Goal: Task Accomplishment & Management: Manage account settings

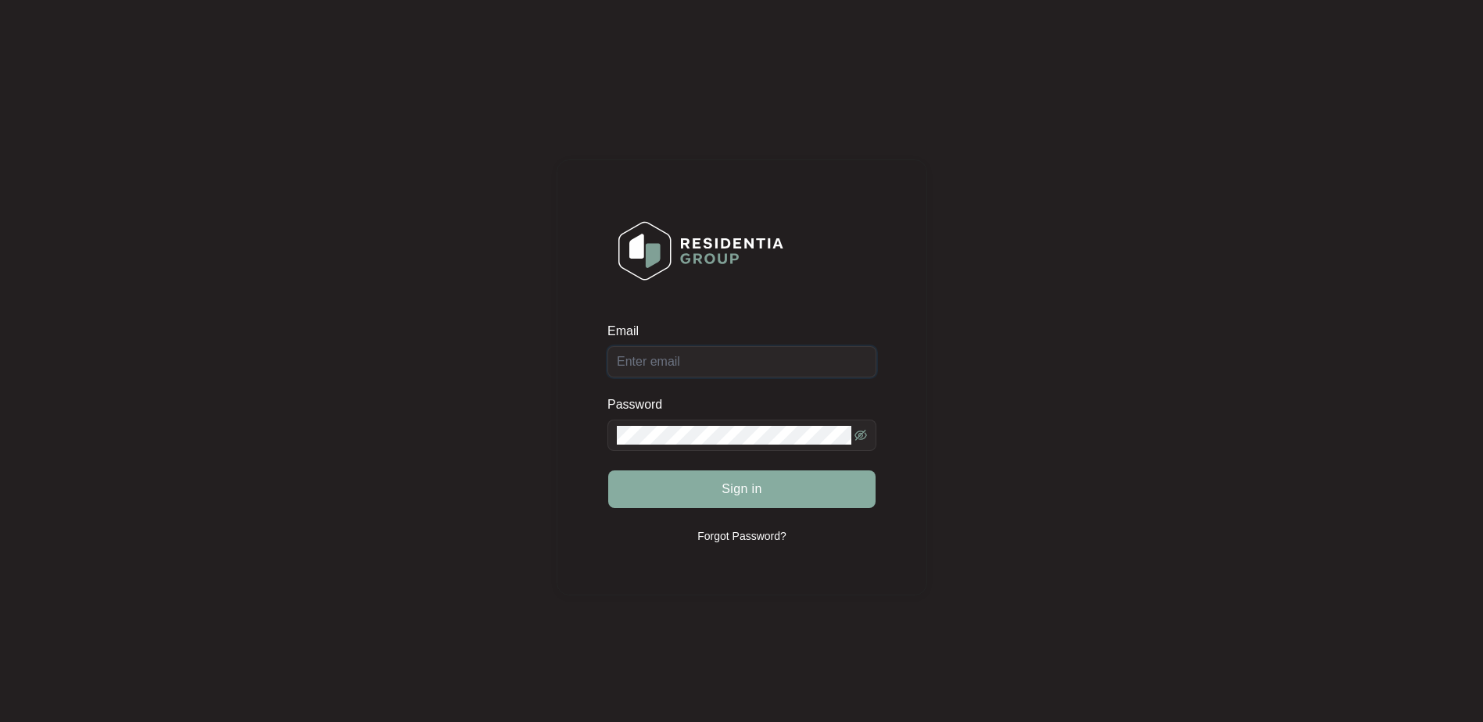
type input "[EMAIL_ADDRESS][DOMAIN_NAME]"
click at [719, 496] on button "Sign in" at bounding box center [741, 490] width 267 height 38
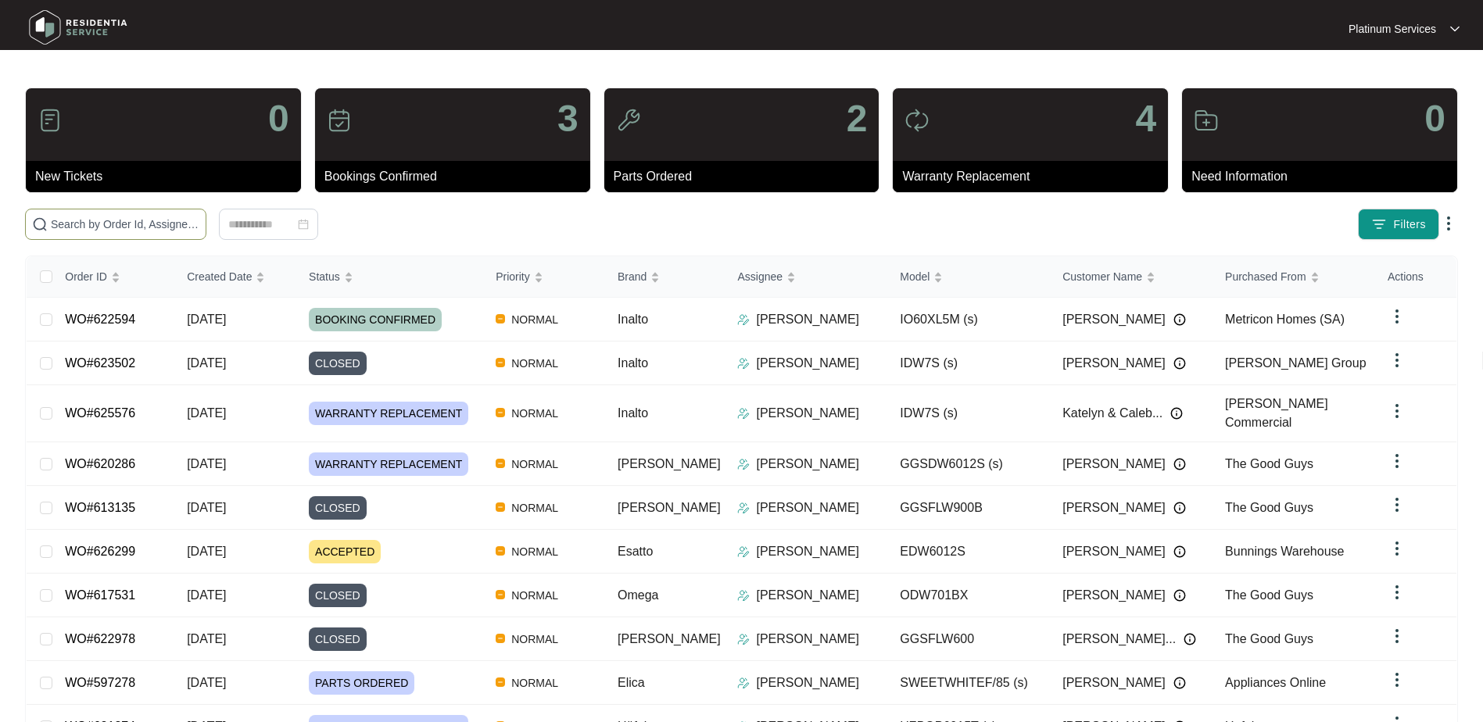
click at [149, 229] on input "text" at bounding box center [125, 224] width 149 height 17
click at [124, 220] on input "text" at bounding box center [125, 224] width 149 height 17
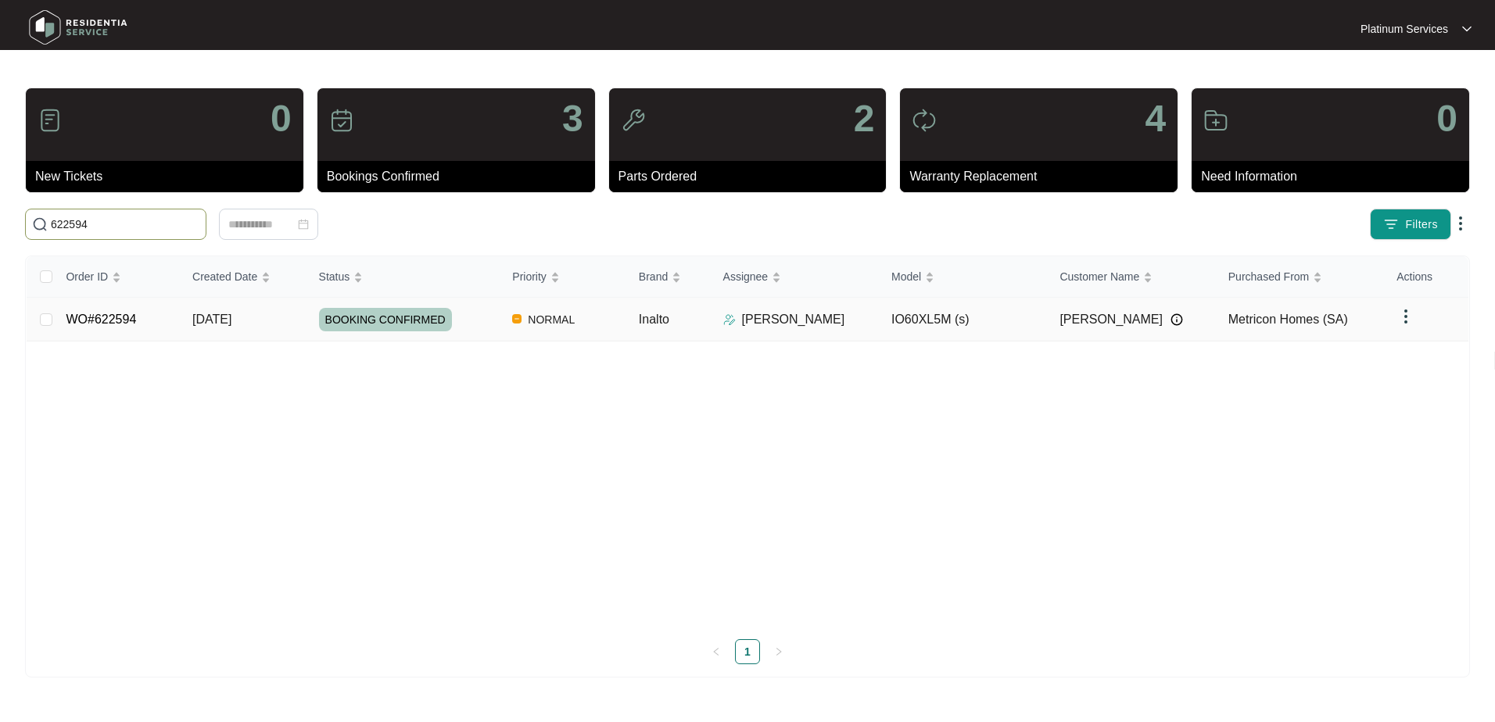
type input "622594"
click at [721, 320] on td "[PERSON_NAME]" at bounding box center [795, 320] width 168 height 44
click at [678, 323] on td "Inalto" at bounding box center [668, 320] width 84 height 44
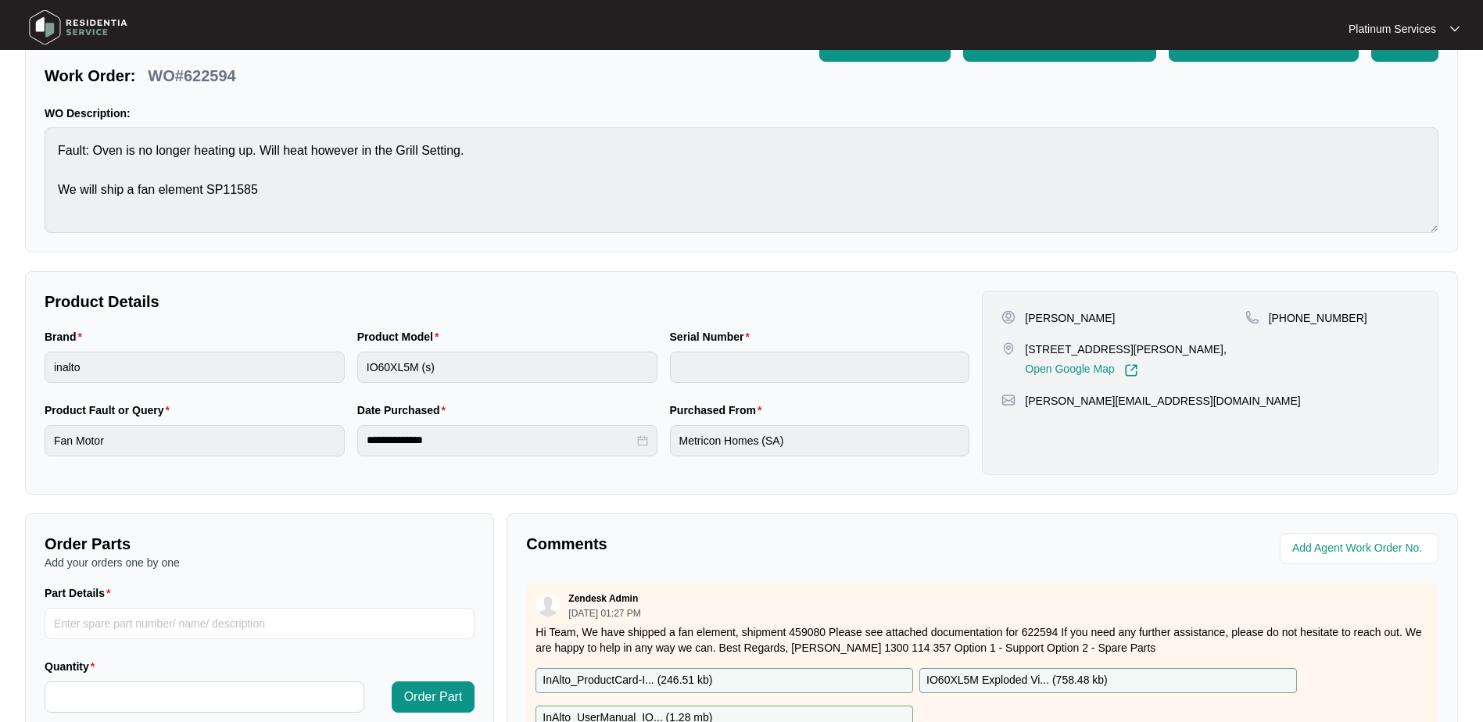
scroll to position [78, 0]
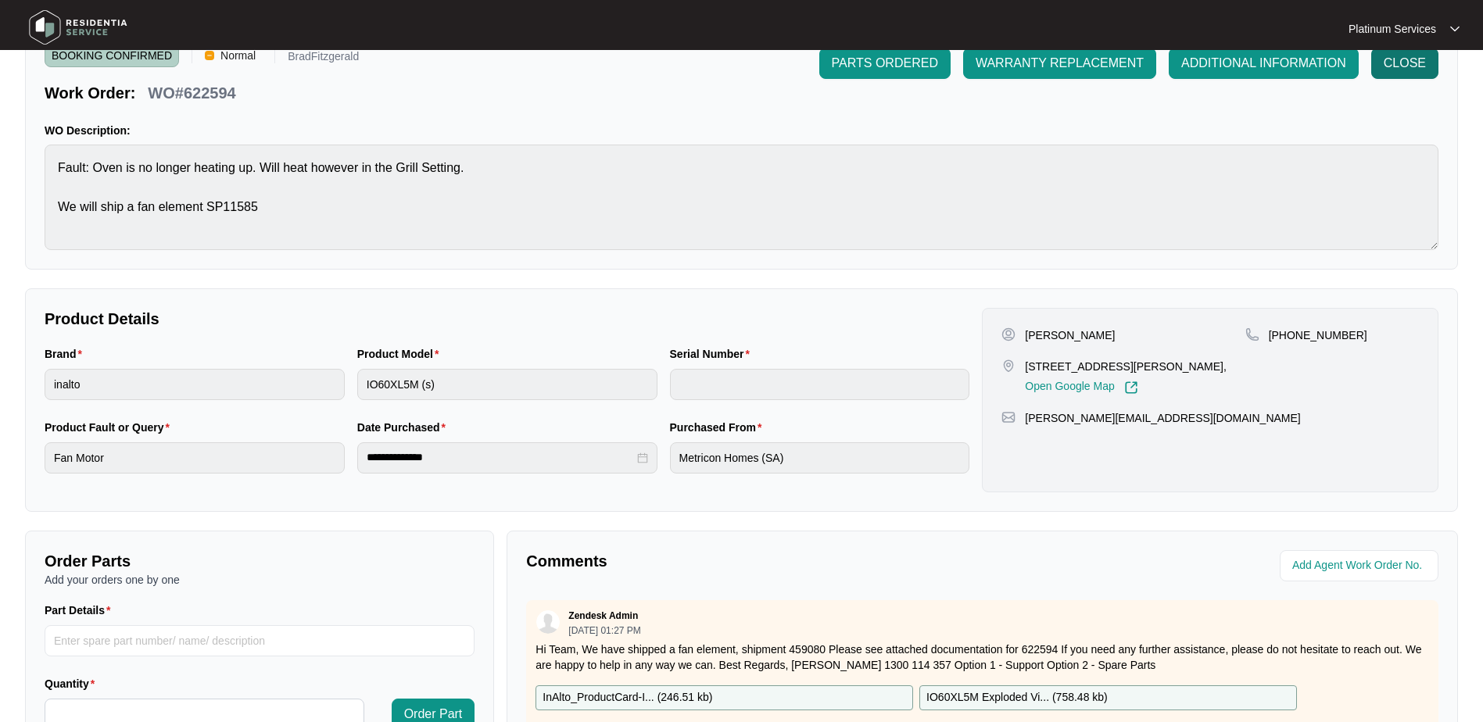
click at [1411, 66] on span "CLOSE" at bounding box center [1405, 63] width 42 height 19
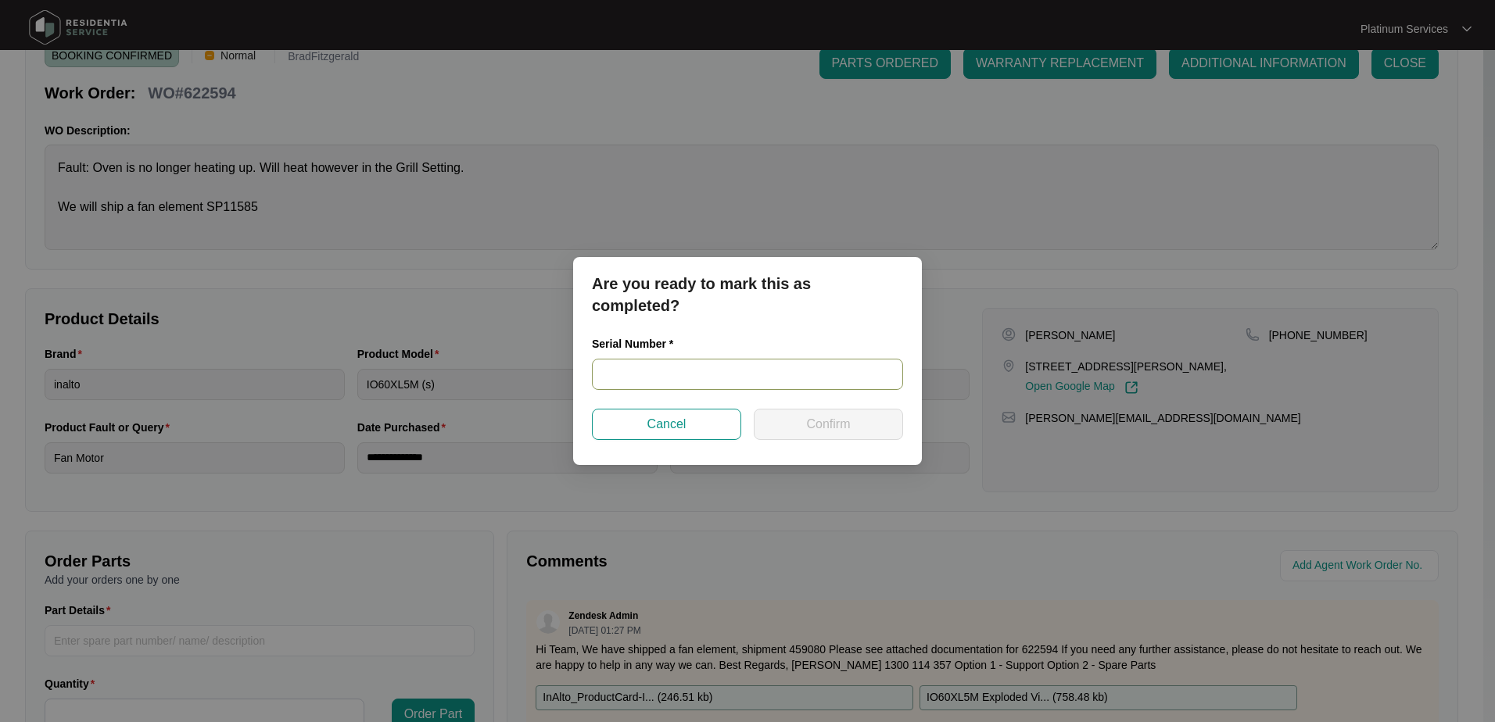
click at [732, 375] on input "text" at bounding box center [747, 374] width 311 height 31
click at [739, 384] on input "text" at bounding box center [747, 374] width 311 height 31
click at [681, 380] on input "91212" at bounding box center [747, 374] width 311 height 31
click at [697, 367] on input "912122000" at bounding box center [747, 374] width 311 height 31
drag, startPoint x: 699, startPoint y: 379, endPoint x: 575, endPoint y: 389, distance: 123.9
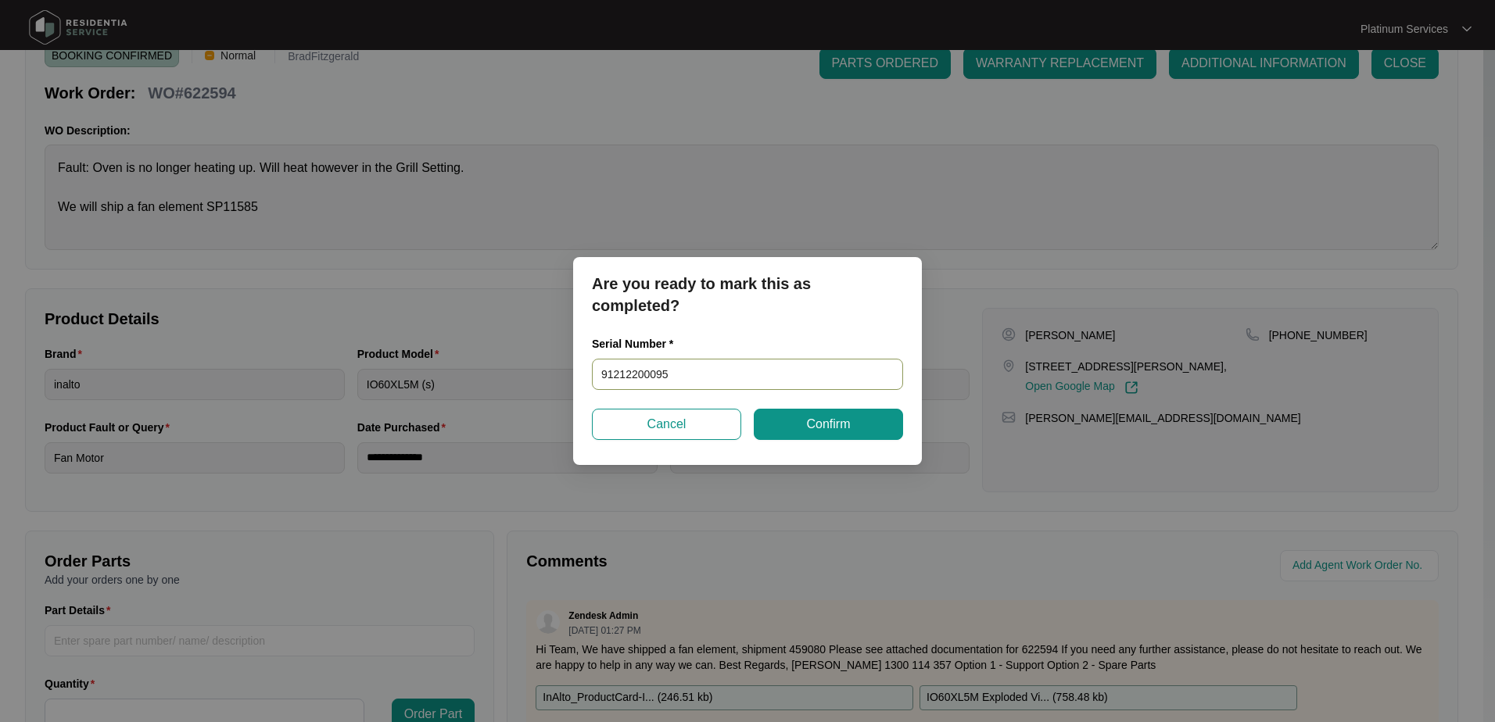
click at [573, 389] on div "Are you ready to mark this as completed? Serial Number * 91212200095 Cancel Con…" at bounding box center [747, 361] width 349 height 208
type input "91212200095"
click at [860, 415] on button "Confirm" at bounding box center [828, 424] width 149 height 31
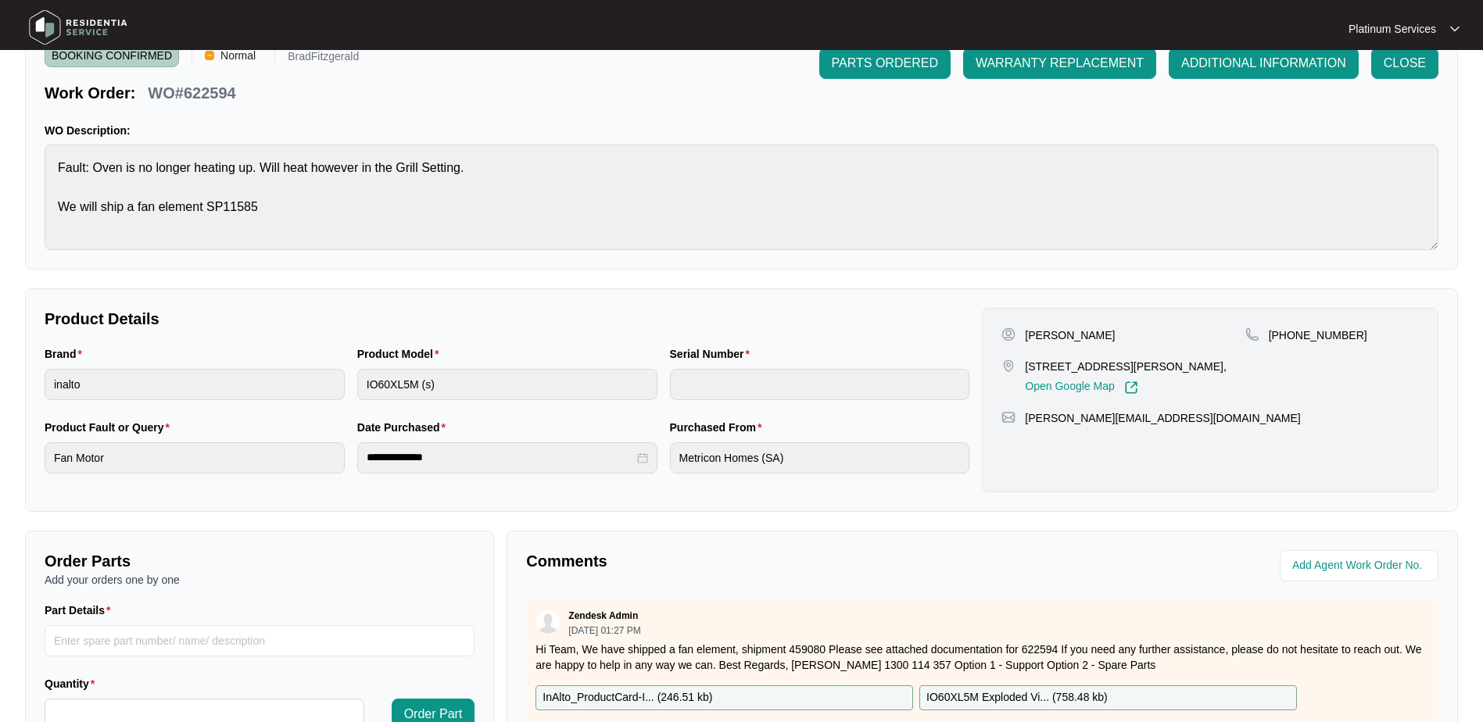
type input "91212200095"
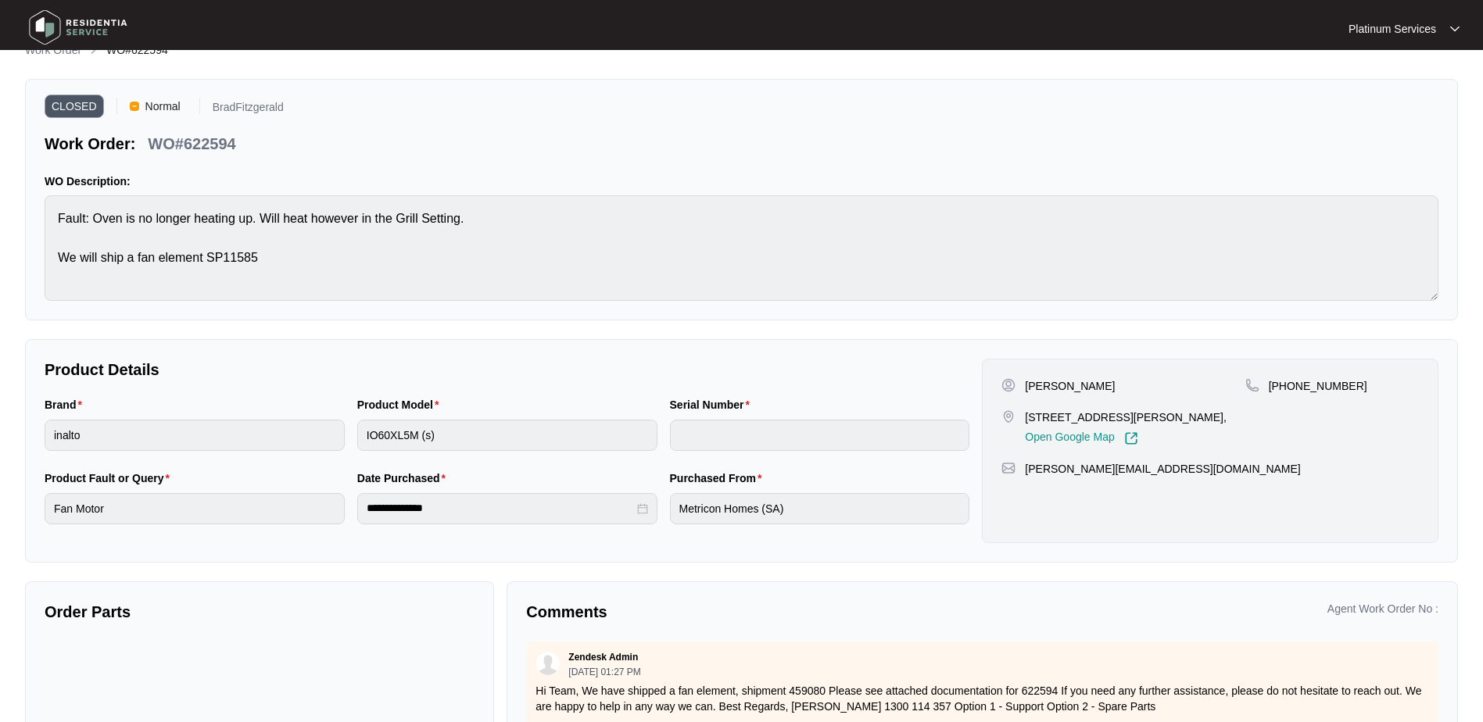
scroll to position [0, 0]
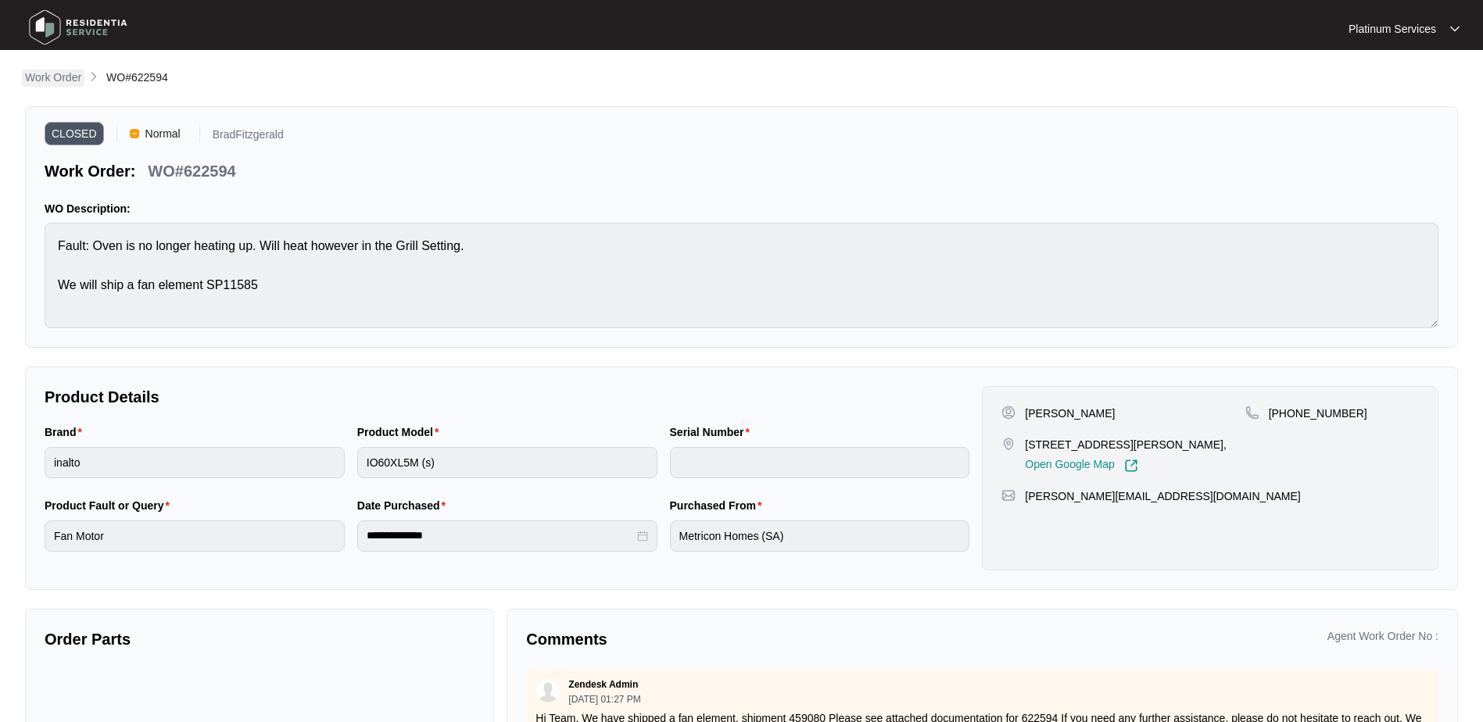
click at [56, 80] on p "Work Order" at bounding box center [53, 78] width 56 height 16
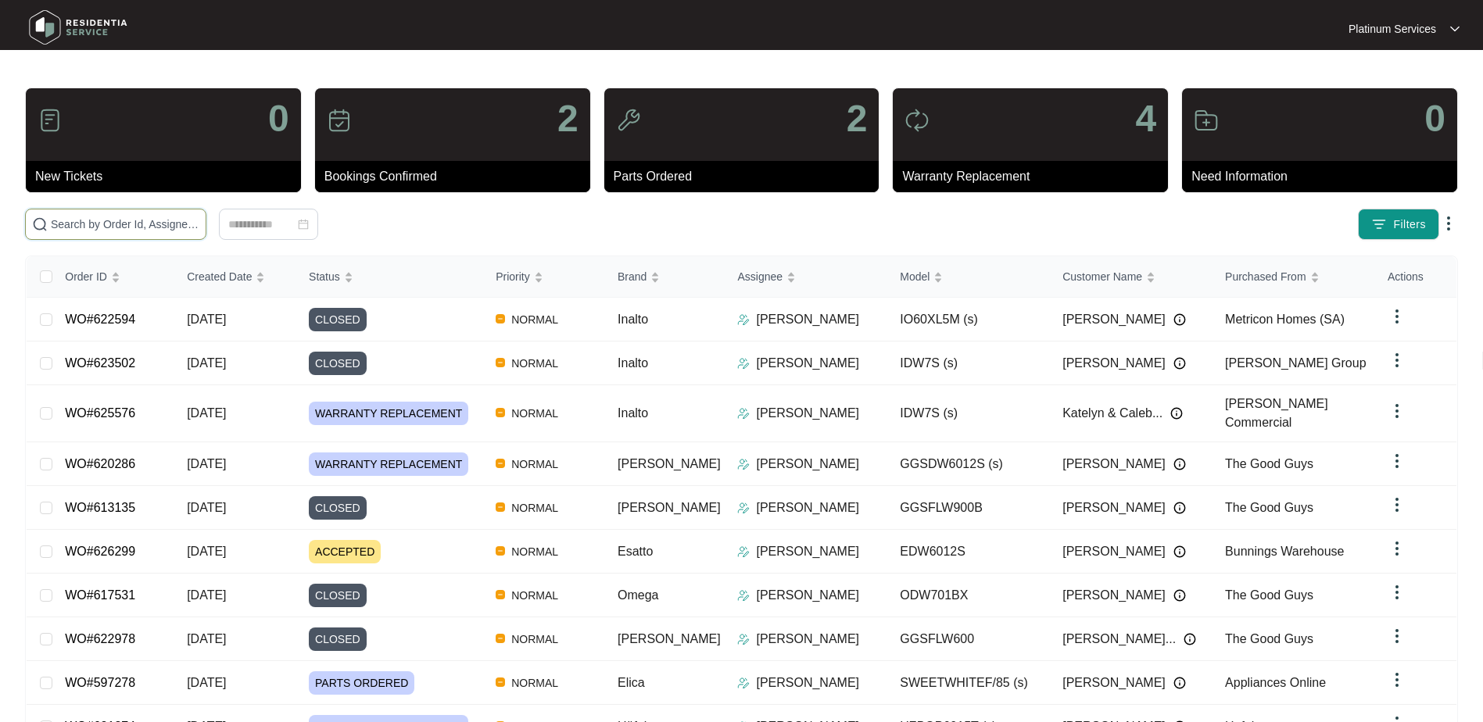
click at [123, 224] on input "text" at bounding box center [125, 224] width 149 height 17
paste input "605192"
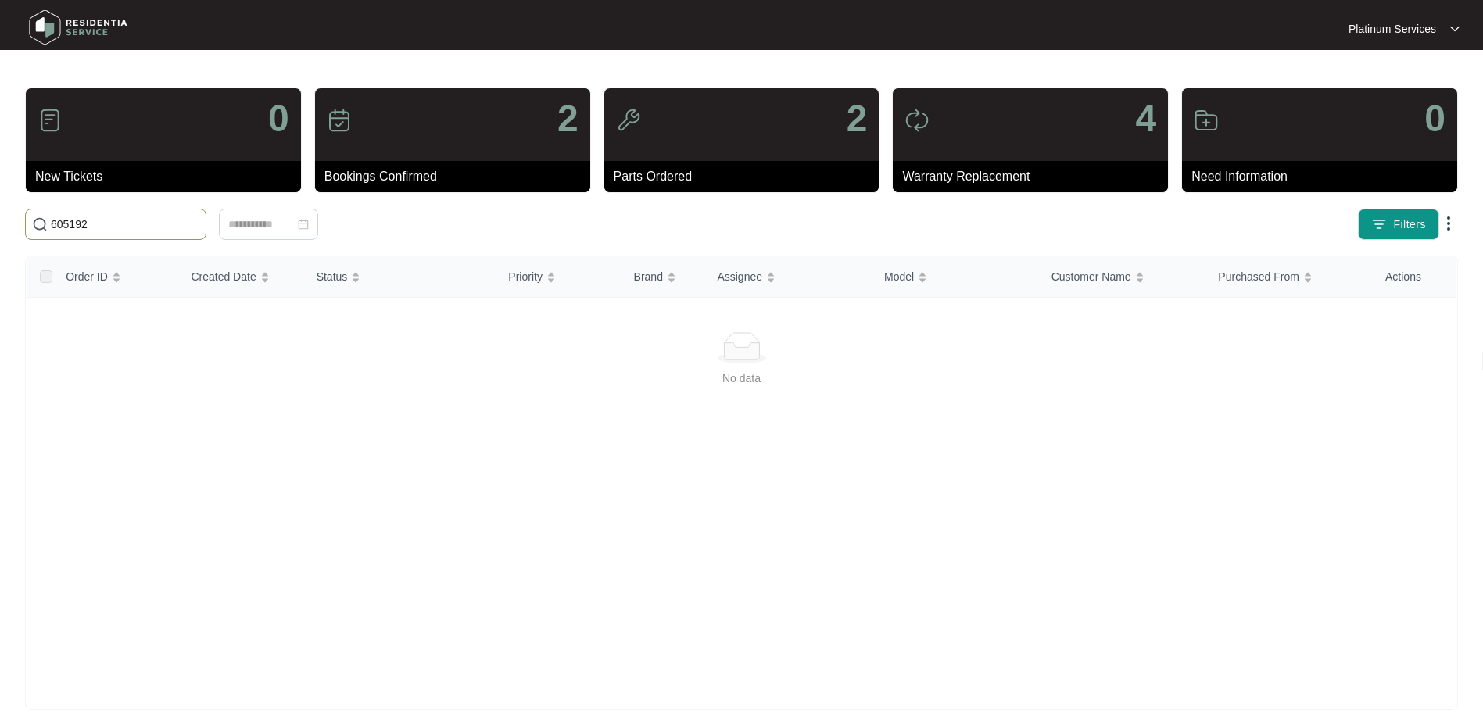
drag, startPoint x: 117, startPoint y: 224, endPoint x: 61, endPoint y: 224, distance: 56.3
click at [61, 224] on input "605192" at bounding box center [125, 224] width 149 height 17
type input "6"
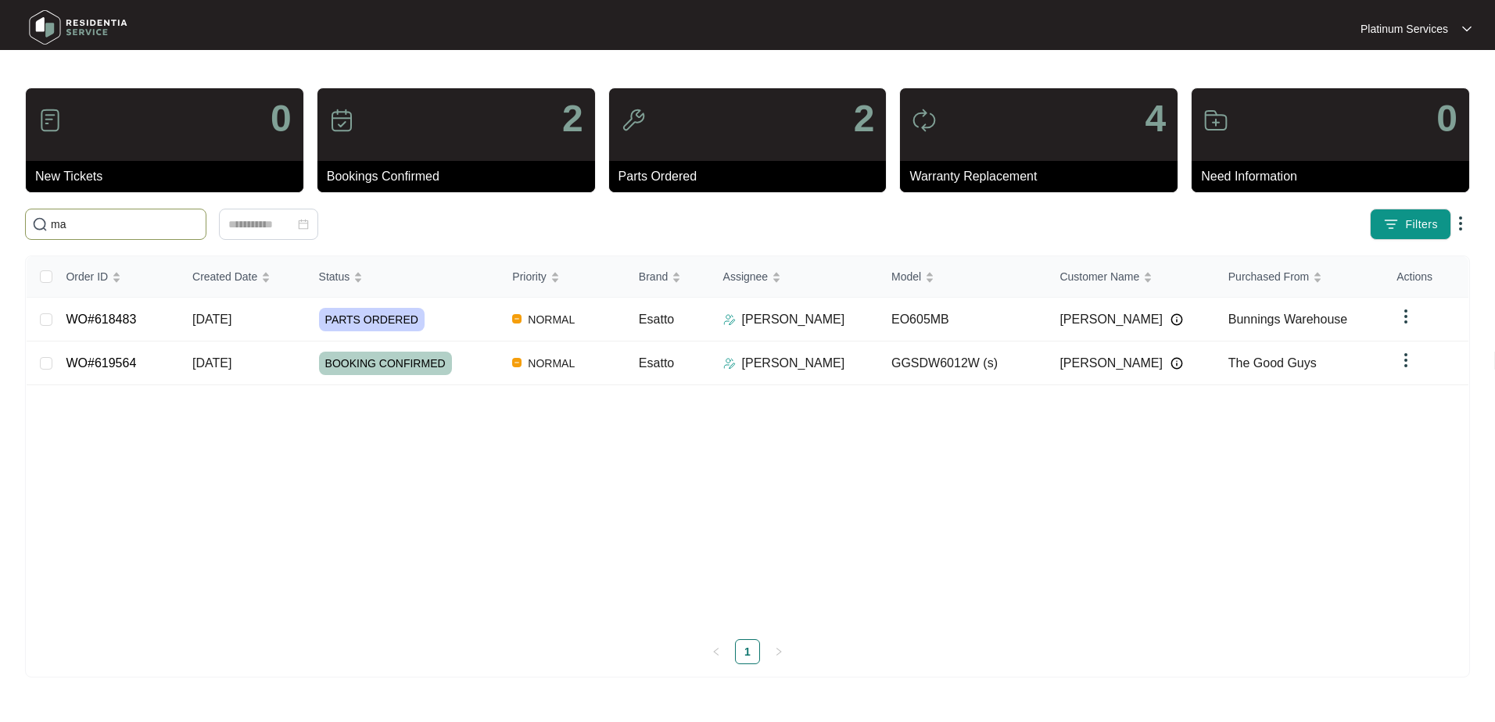
type input "m"
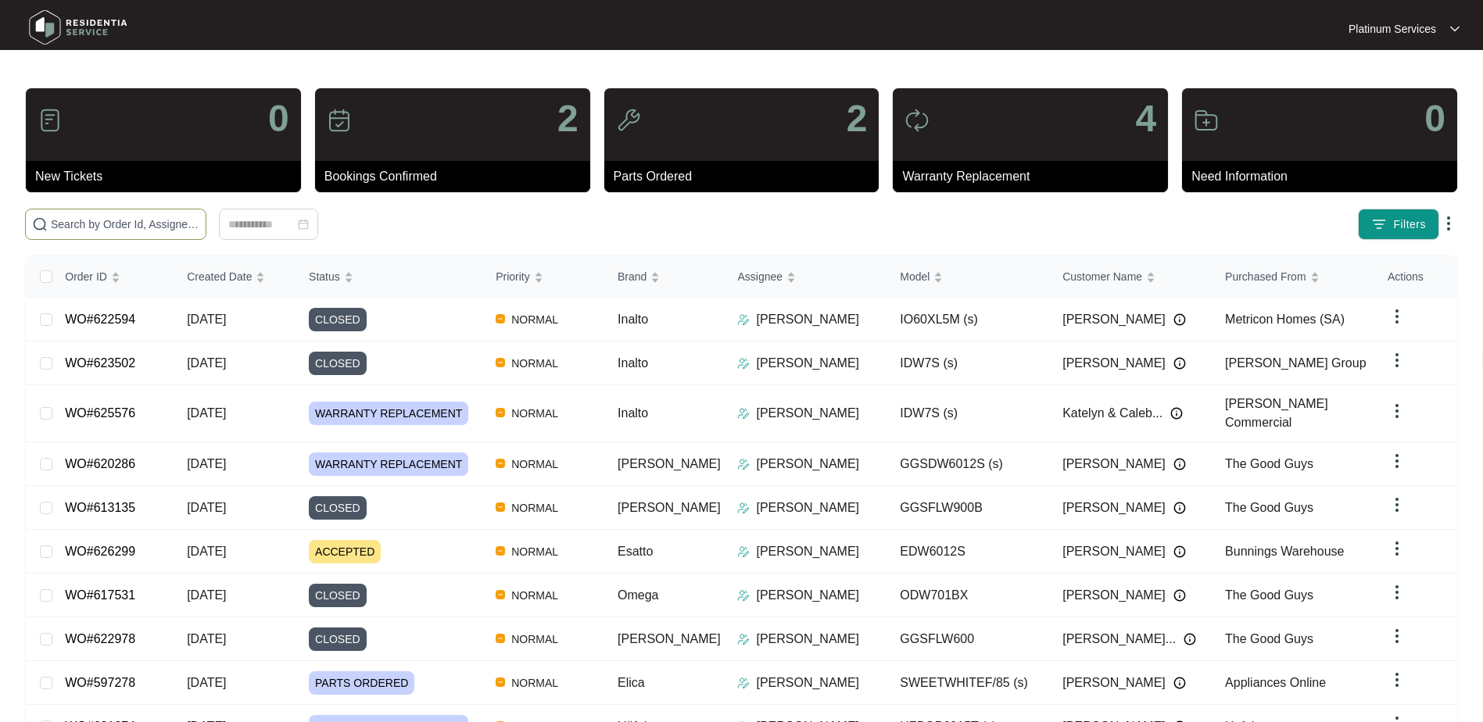
click at [116, 227] on input "text" at bounding box center [125, 224] width 149 height 17
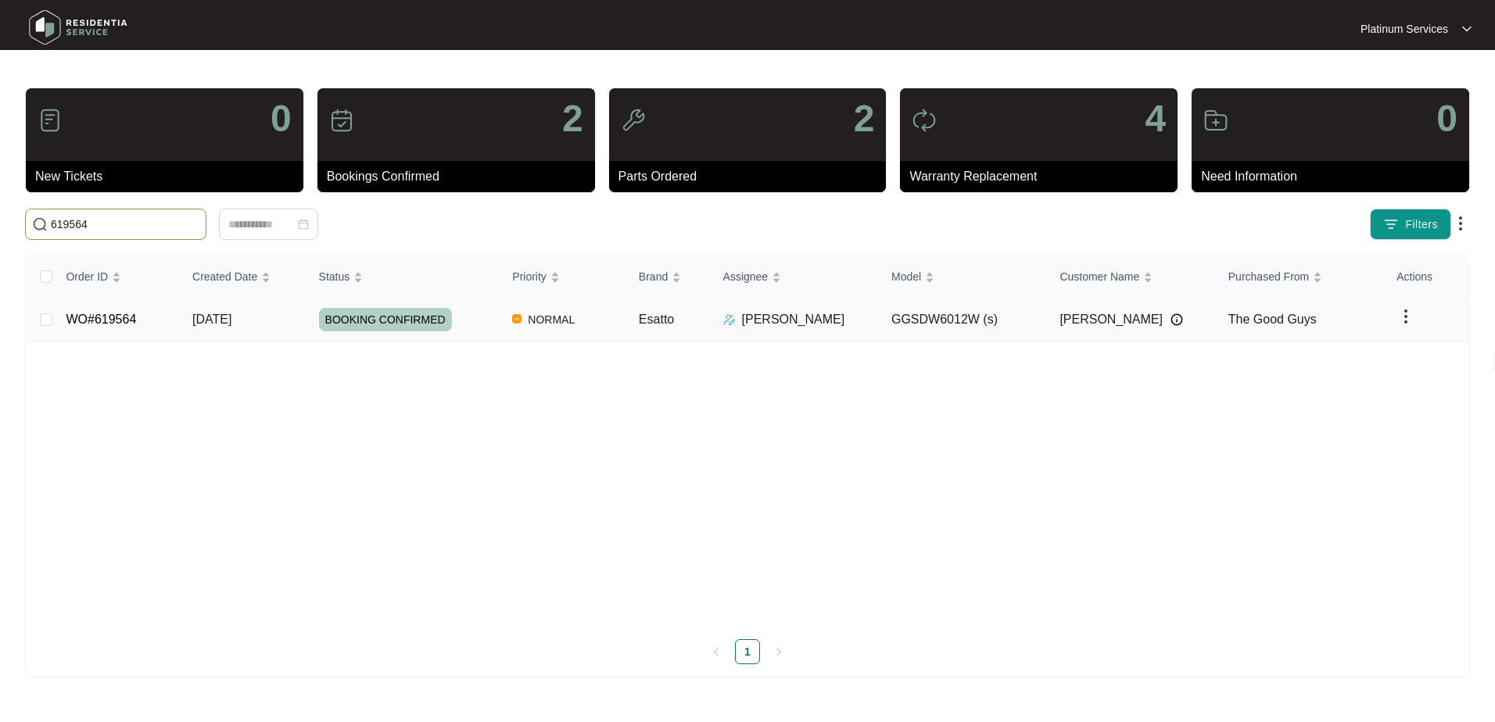
type input "619564"
click at [453, 313] on div "BOOKING CONFIRMED" at bounding box center [409, 319] width 181 height 23
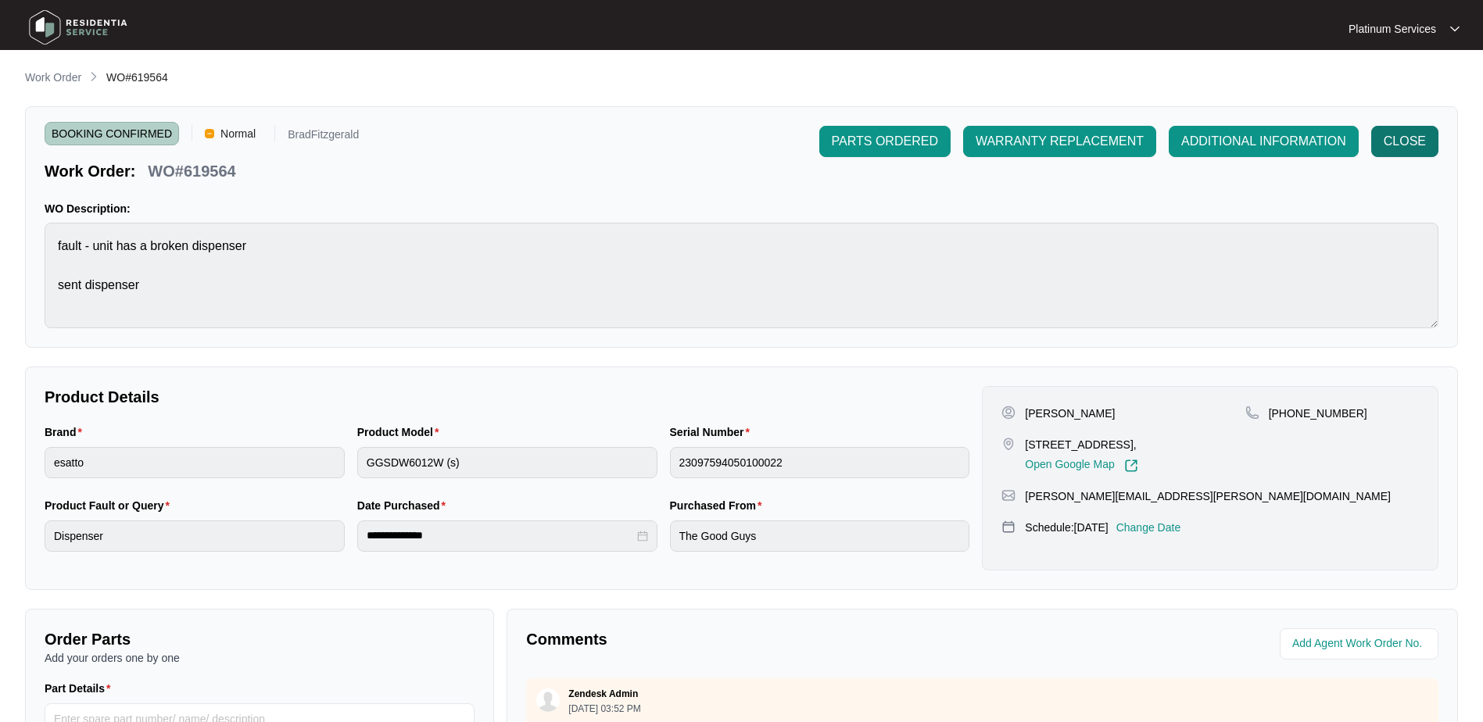
click at [1394, 142] on span "CLOSE" at bounding box center [1405, 141] width 42 height 19
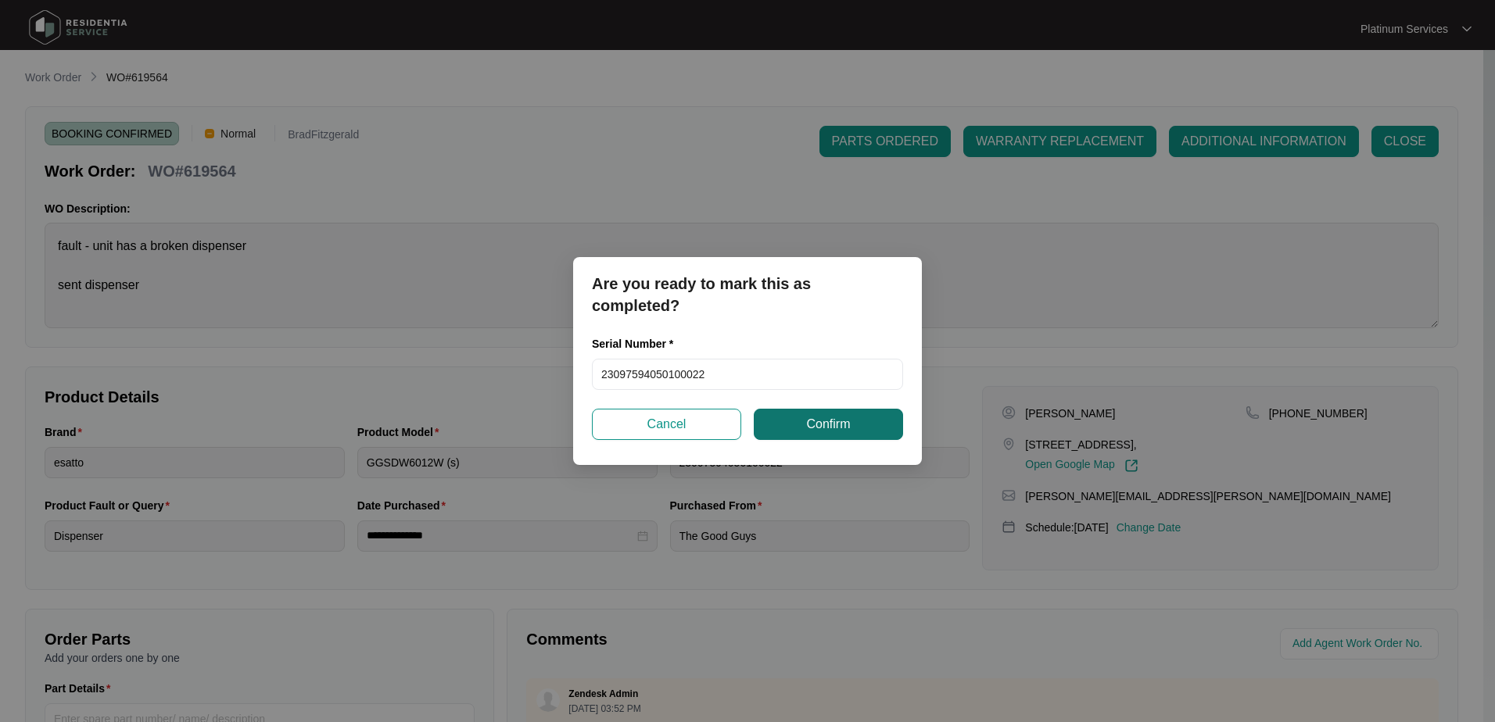
click at [828, 426] on span "Confirm" at bounding box center [828, 424] width 44 height 19
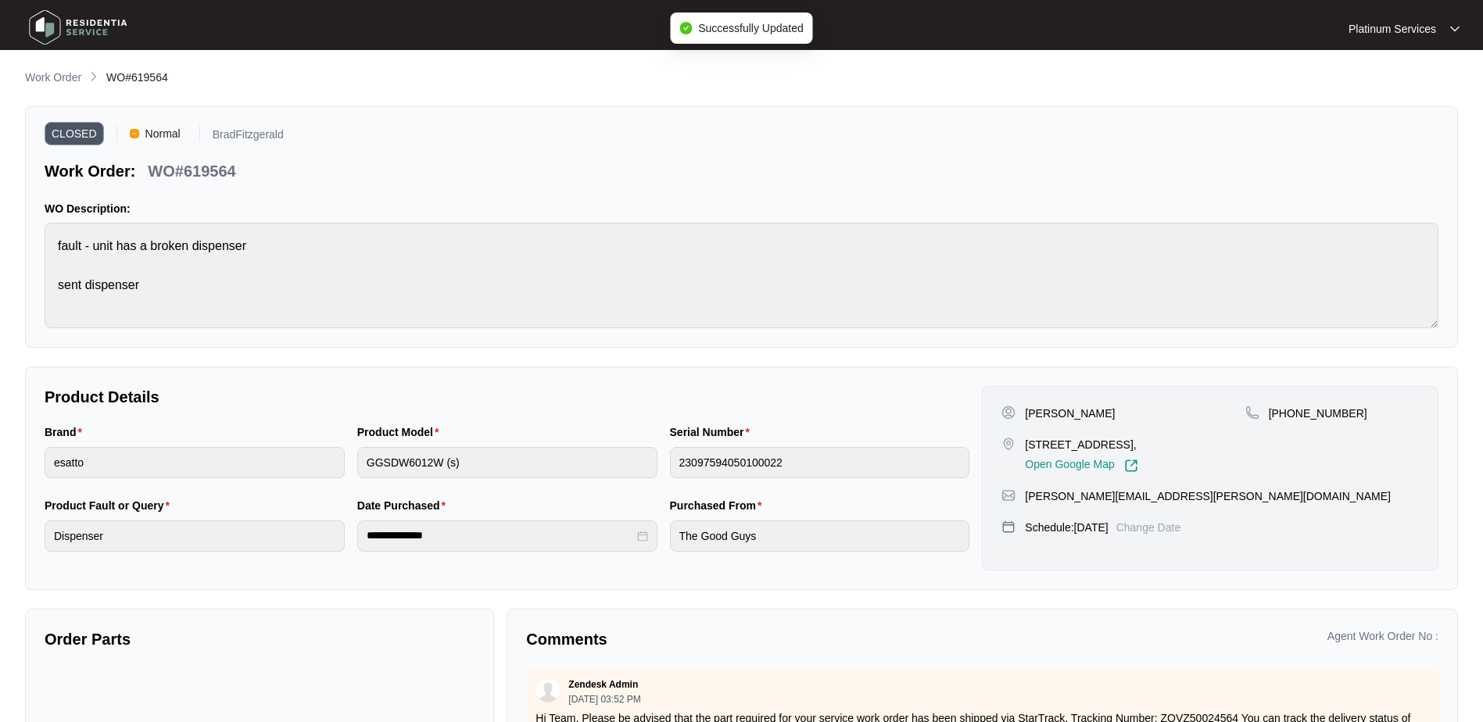
click at [70, 80] on p "Work Order" at bounding box center [53, 78] width 56 height 16
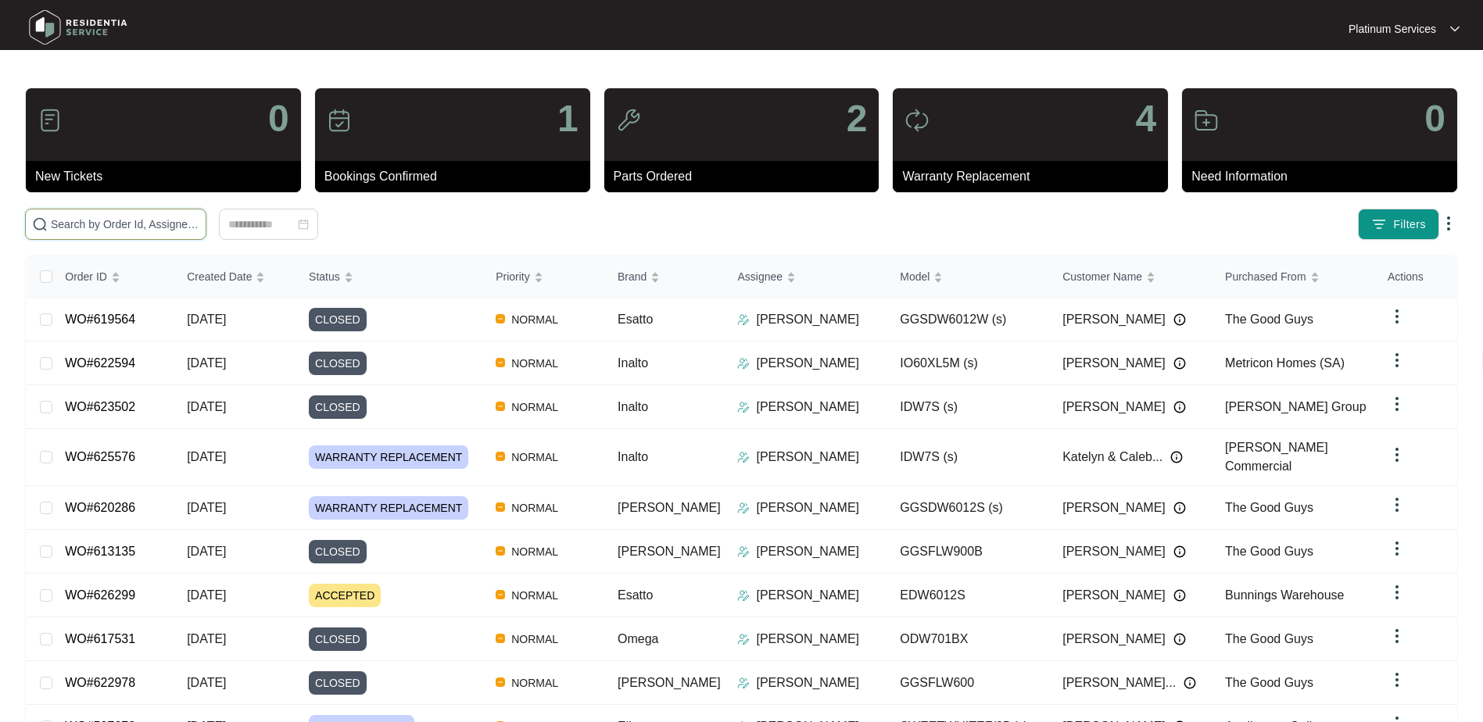
click at [145, 227] on input "text" at bounding box center [125, 224] width 149 height 17
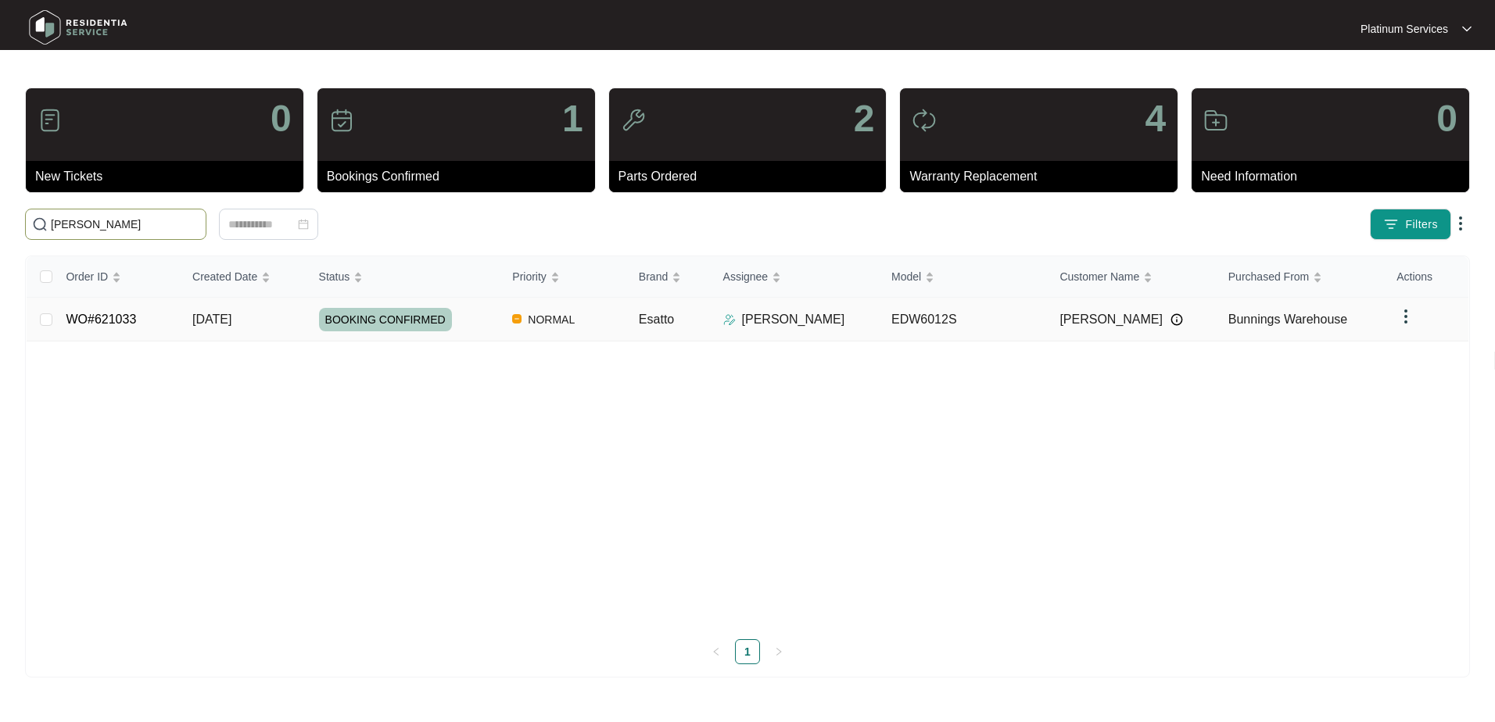
type input "[PERSON_NAME]"
click at [859, 320] on div "[PERSON_NAME]" at bounding box center [801, 319] width 156 height 19
click at [861, 324] on div "[PERSON_NAME]" at bounding box center [801, 319] width 156 height 19
click at [282, 313] on td "[DATE]" at bounding box center [243, 320] width 127 height 44
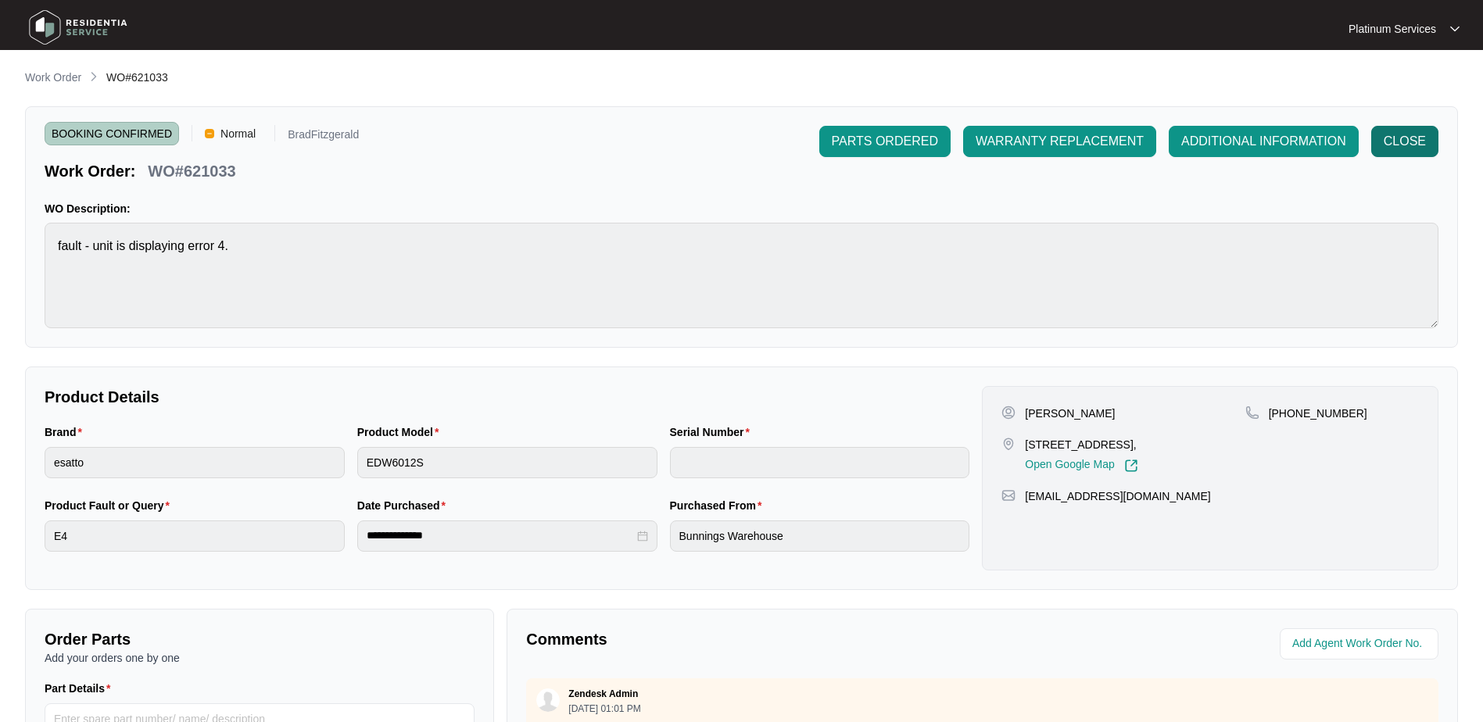
click at [1419, 142] on span "CLOSE" at bounding box center [1405, 141] width 42 height 19
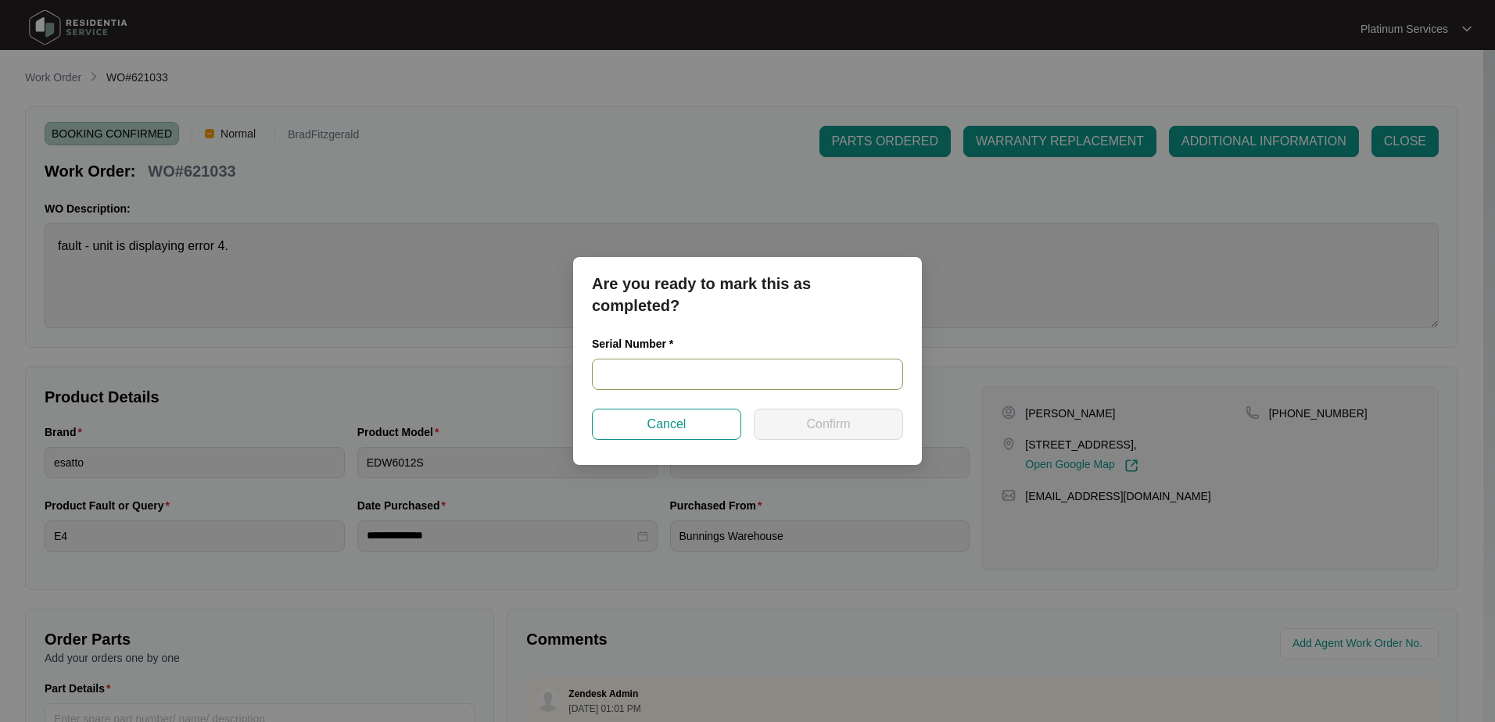
click at [769, 371] on input "text" at bounding box center [747, 374] width 311 height 31
paste input "23037107080100015"
type input "23037107080100015"
click at [813, 424] on span "Confirm" at bounding box center [828, 424] width 44 height 19
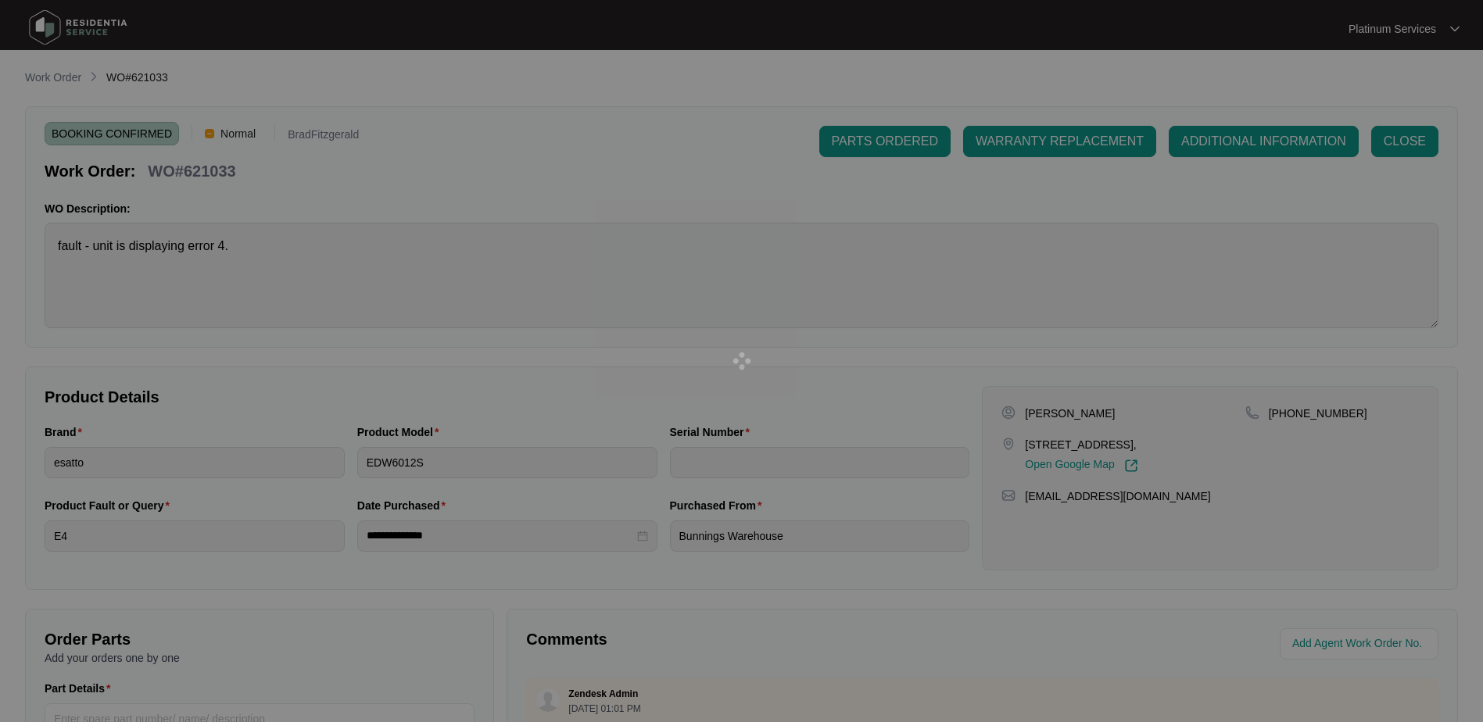
type input "23037107080100015"
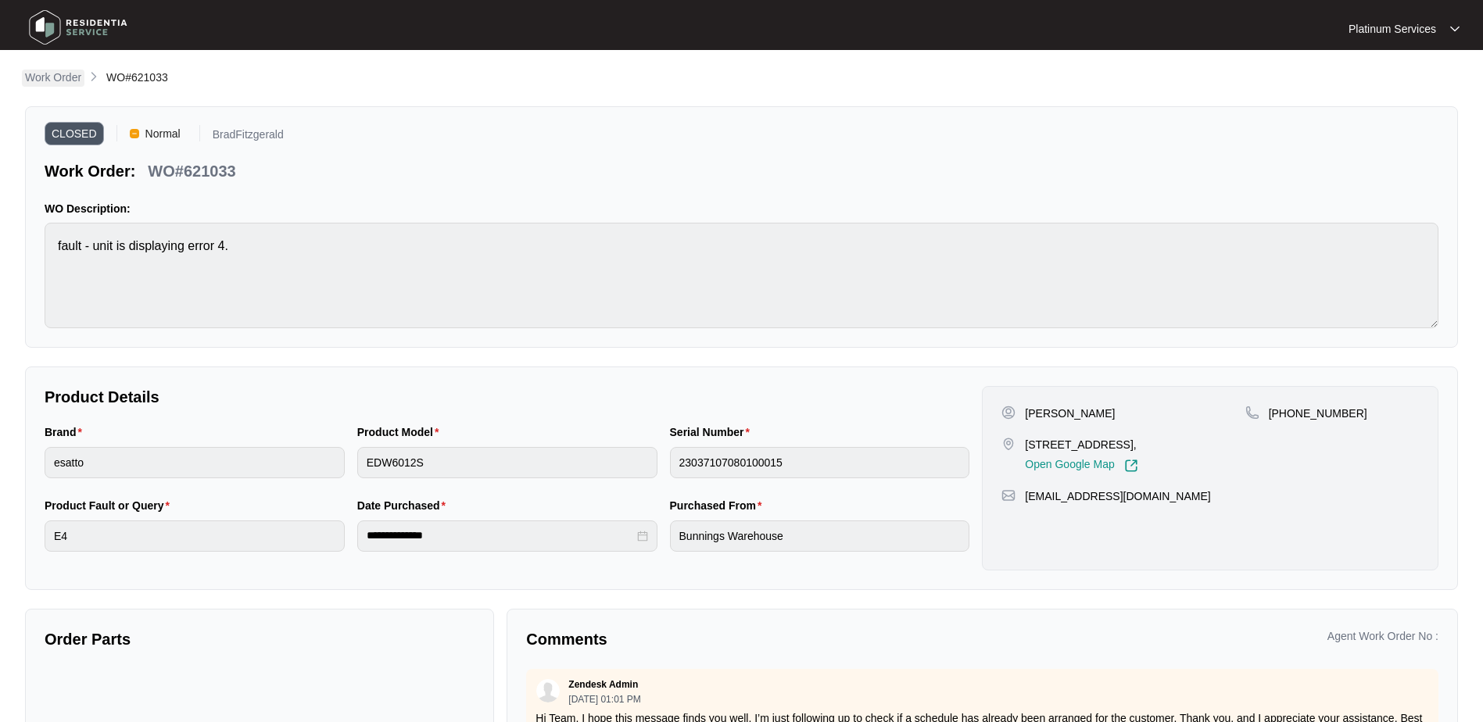
click at [82, 74] on link "Work Order" at bounding box center [53, 78] width 63 height 17
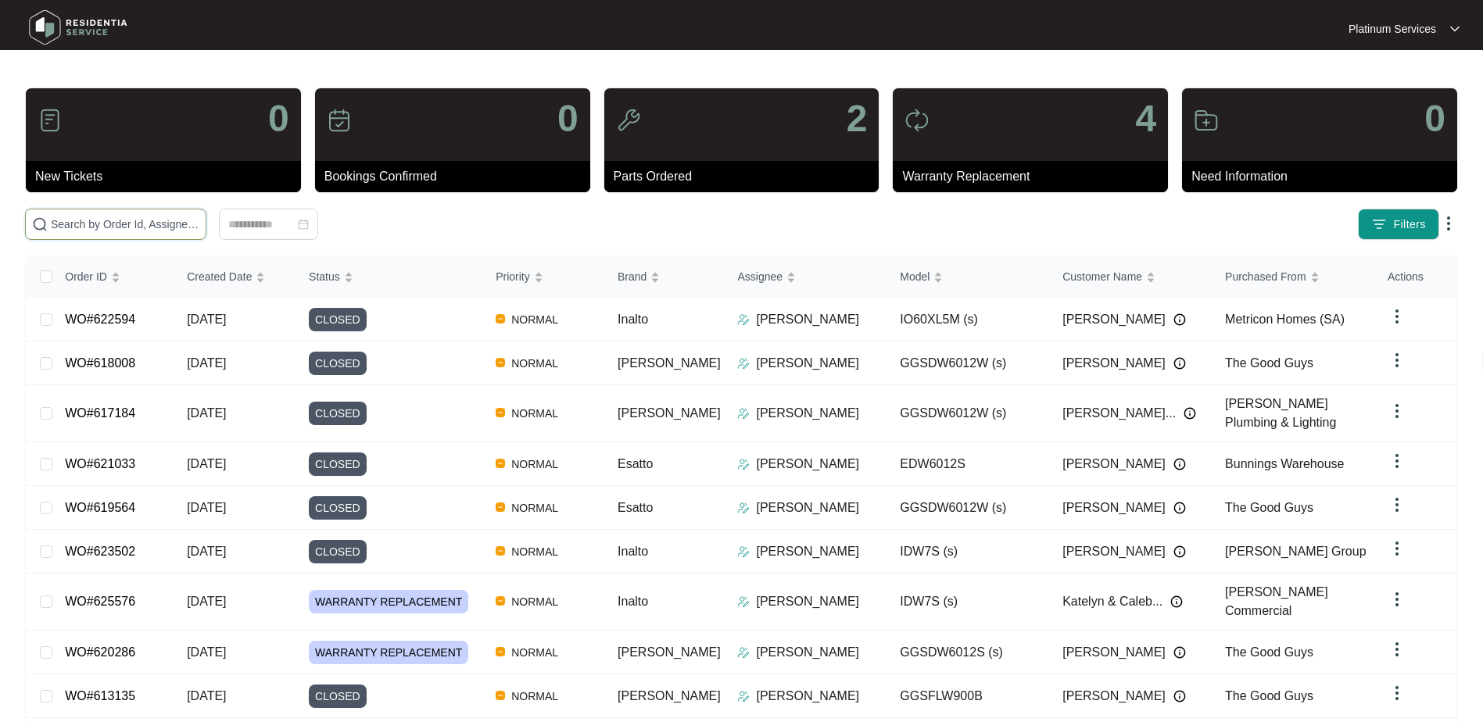
click at [134, 218] on input "text" at bounding box center [125, 224] width 149 height 17
click at [116, 233] on span at bounding box center [115, 224] width 181 height 31
paste input "616820"
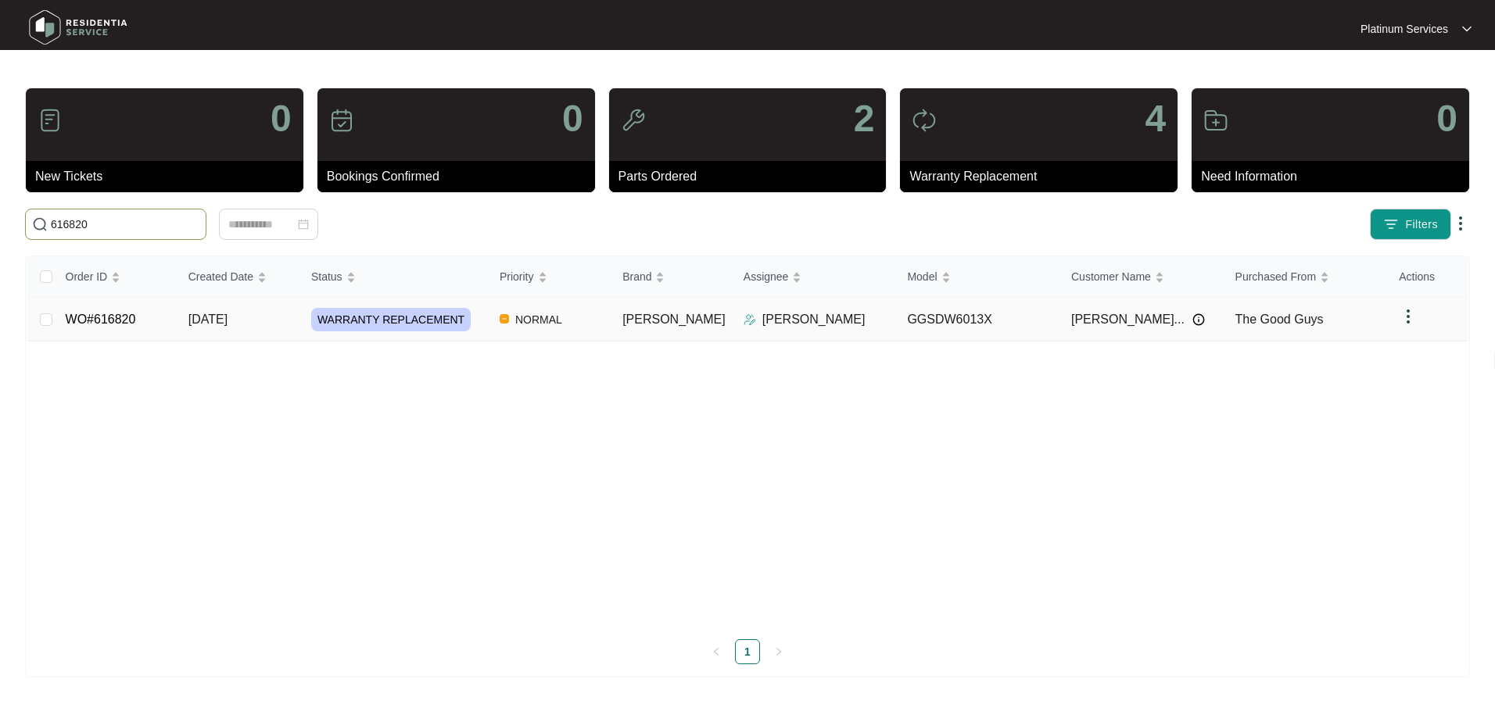
type input "616820"
click at [990, 321] on td "GGSDW6013X" at bounding box center [976, 320] width 164 height 44
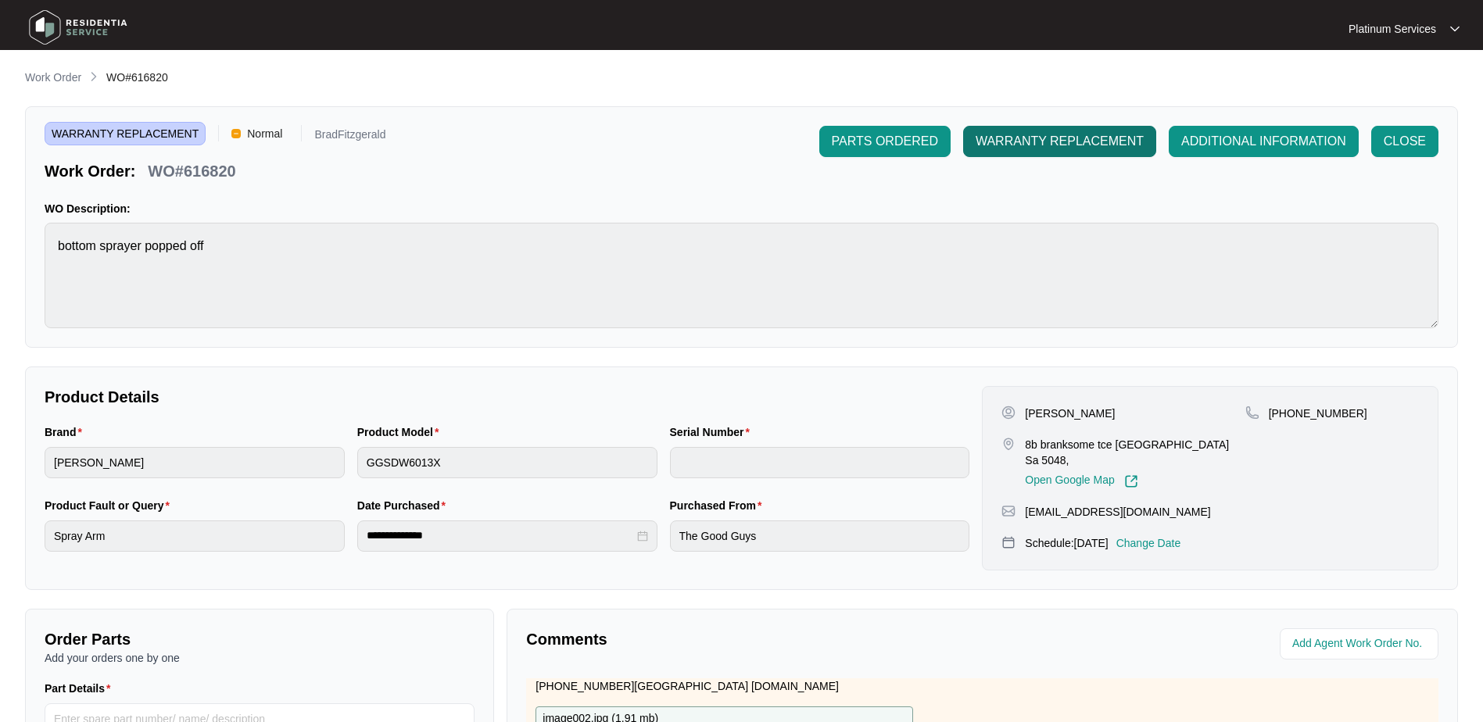
click at [1091, 150] on span "WARRANTY REPLACEMENT" at bounding box center [1060, 141] width 168 height 19
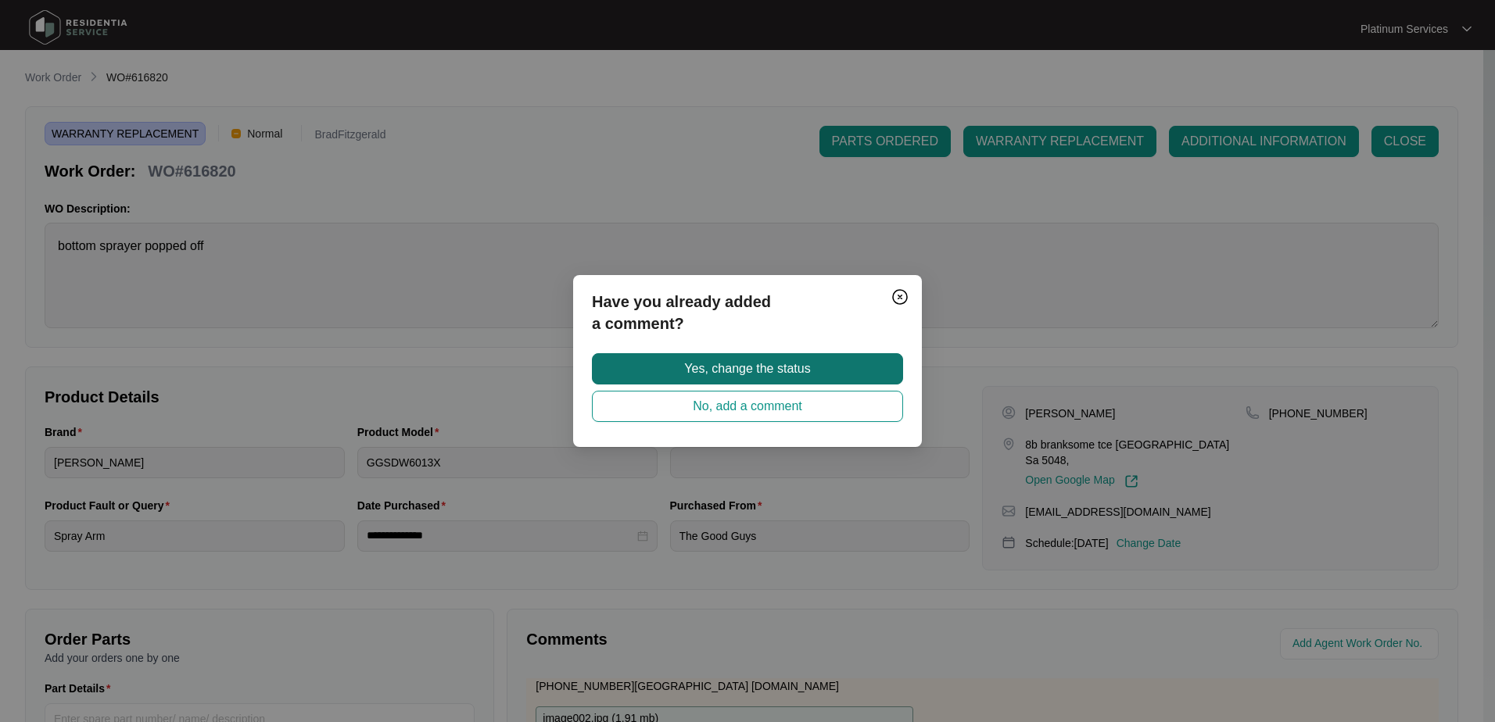
click at [836, 364] on button "Yes, change the status" at bounding box center [747, 368] width 311 height 31
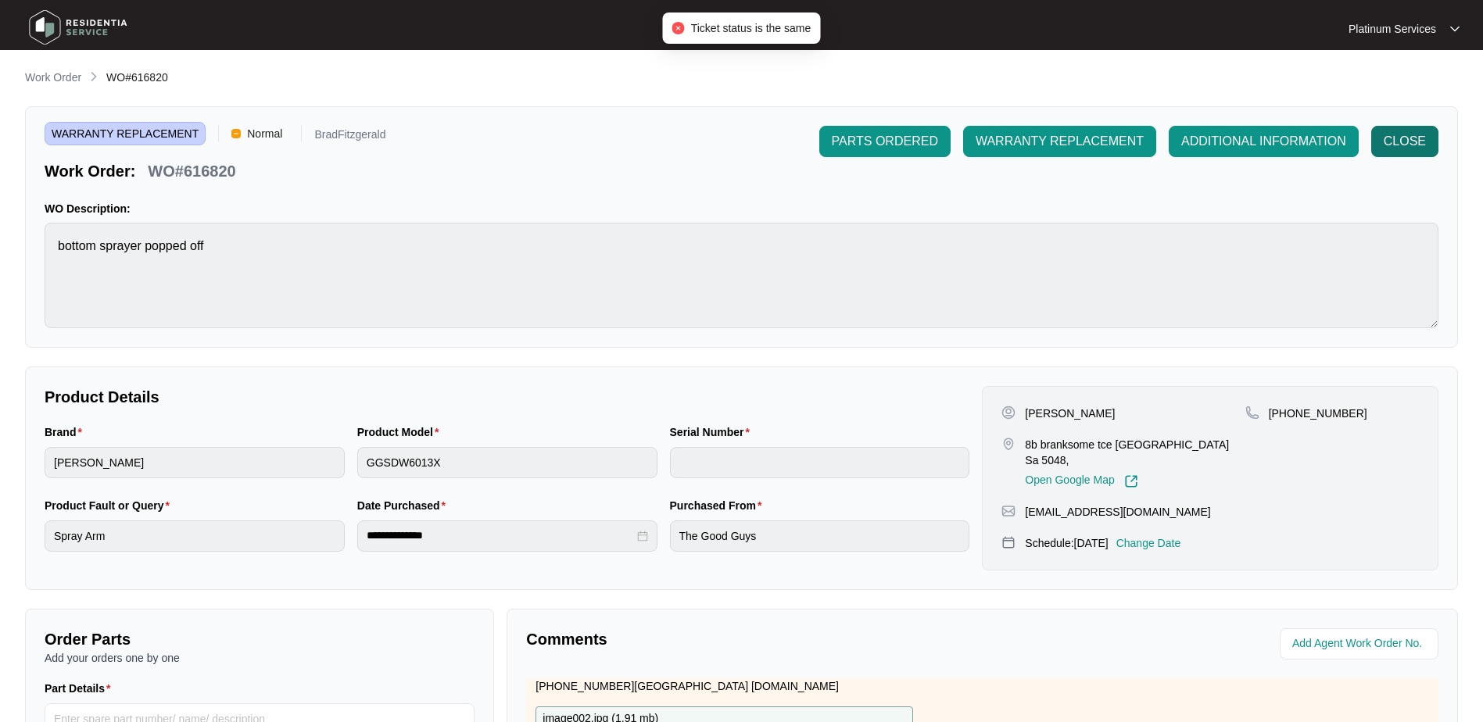
click at [1400, 141] on span "CLOSE" at bounding box center [1405, 141] width 42 height 19
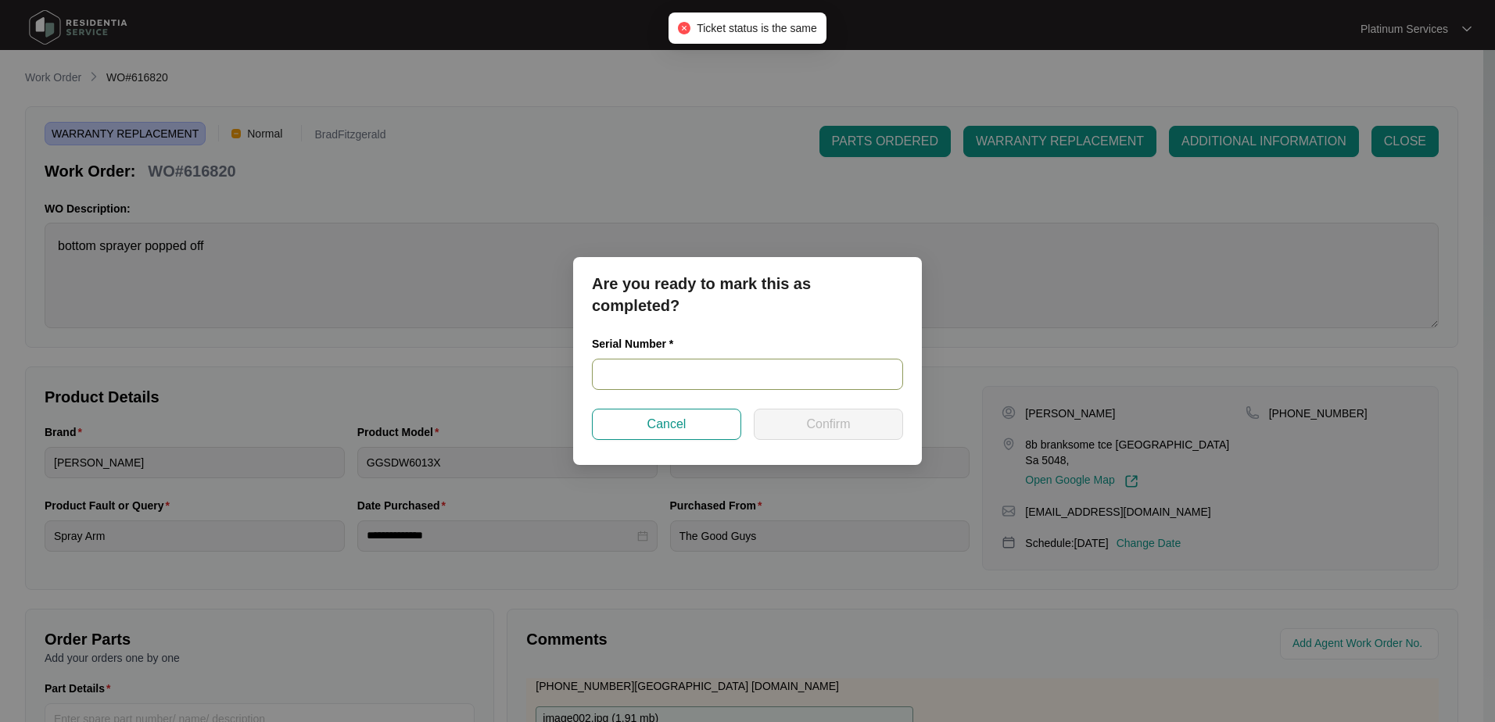
click at [742, 371] on input "text" at bounding box center [747, 374] width 311 height 31
click at [686, 373] on input "text" at bounding box center [747, 374] width 311 height 31
paste input "24125714020200070"
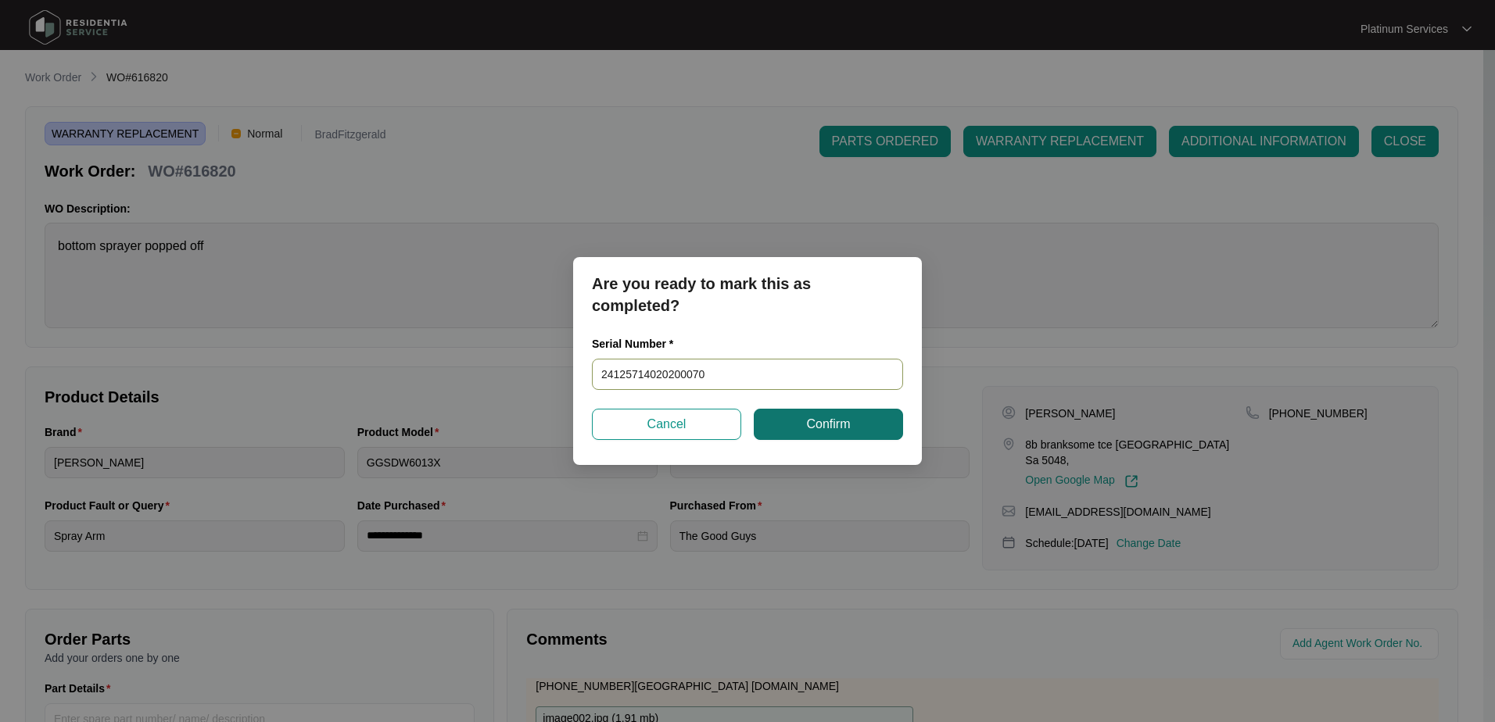
type input "24125714020200070"
click at [833, 428] on span "Confirm" at bounding box center [828, 424] width 44 height 19
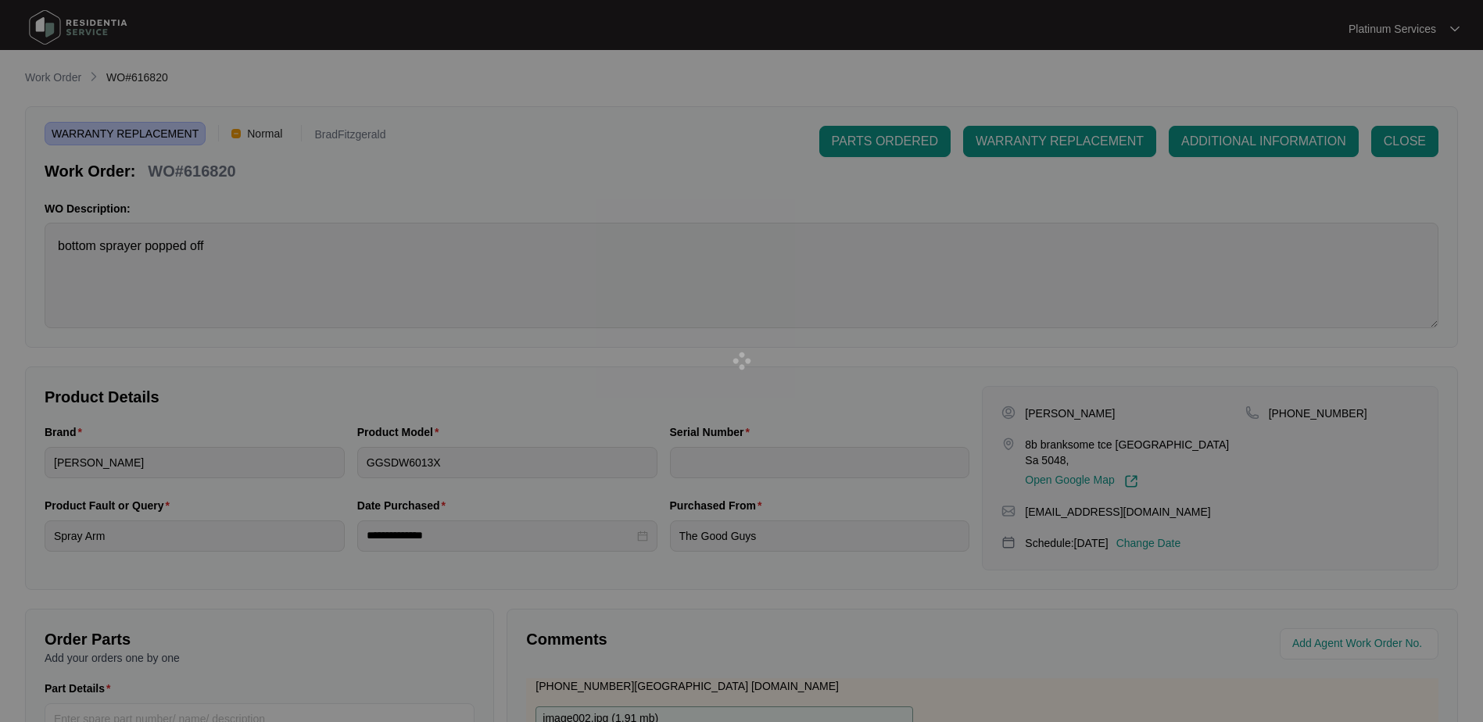
type input "24125714020200070"
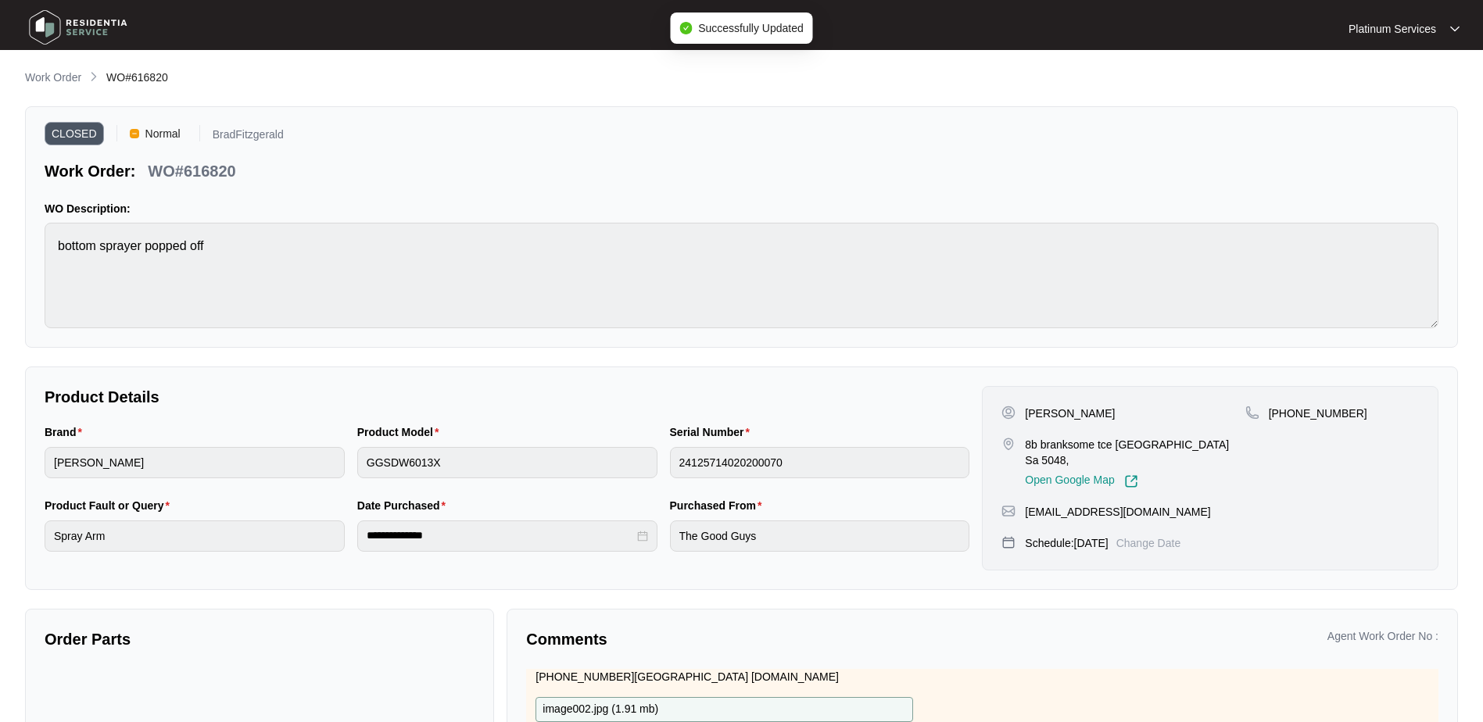
click at [71, 87] on li "Work Order" at bounding box center [53, 78] width 56 height 19
click at [64, 71] on p "Work Order" at bounding box center [53, 78] width 56 height 16
